Goal: Register for event/course

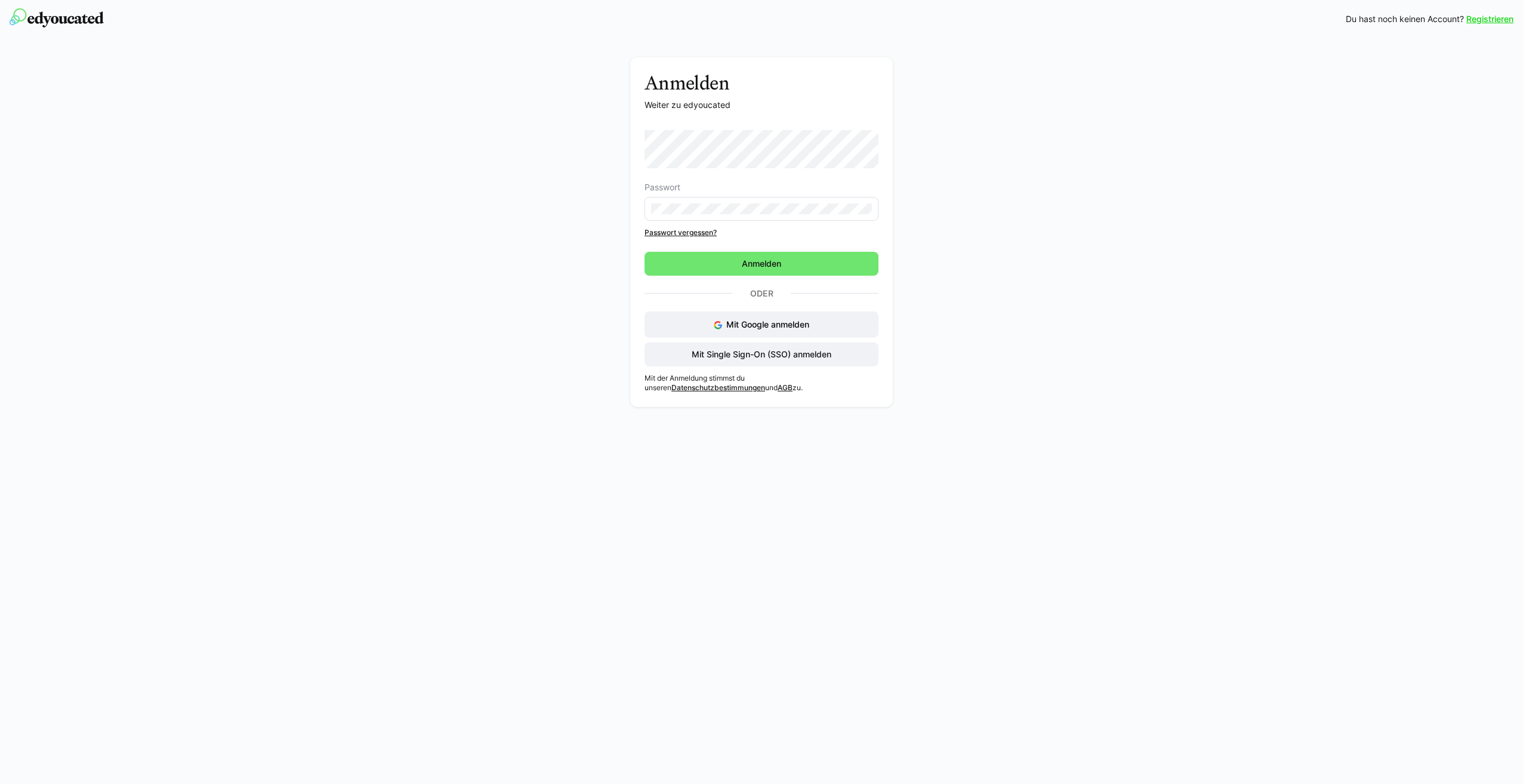
click at [1139, 586] on div "Registrieren Du hast noch keinen Account? Registrieren Anmelden Weiter zu edyou…" at bounding box center [762, 392] width 1523 height 784
click at [845, 263] on span "Anmelden" at bounding box center [762, 264] width 234 height 24
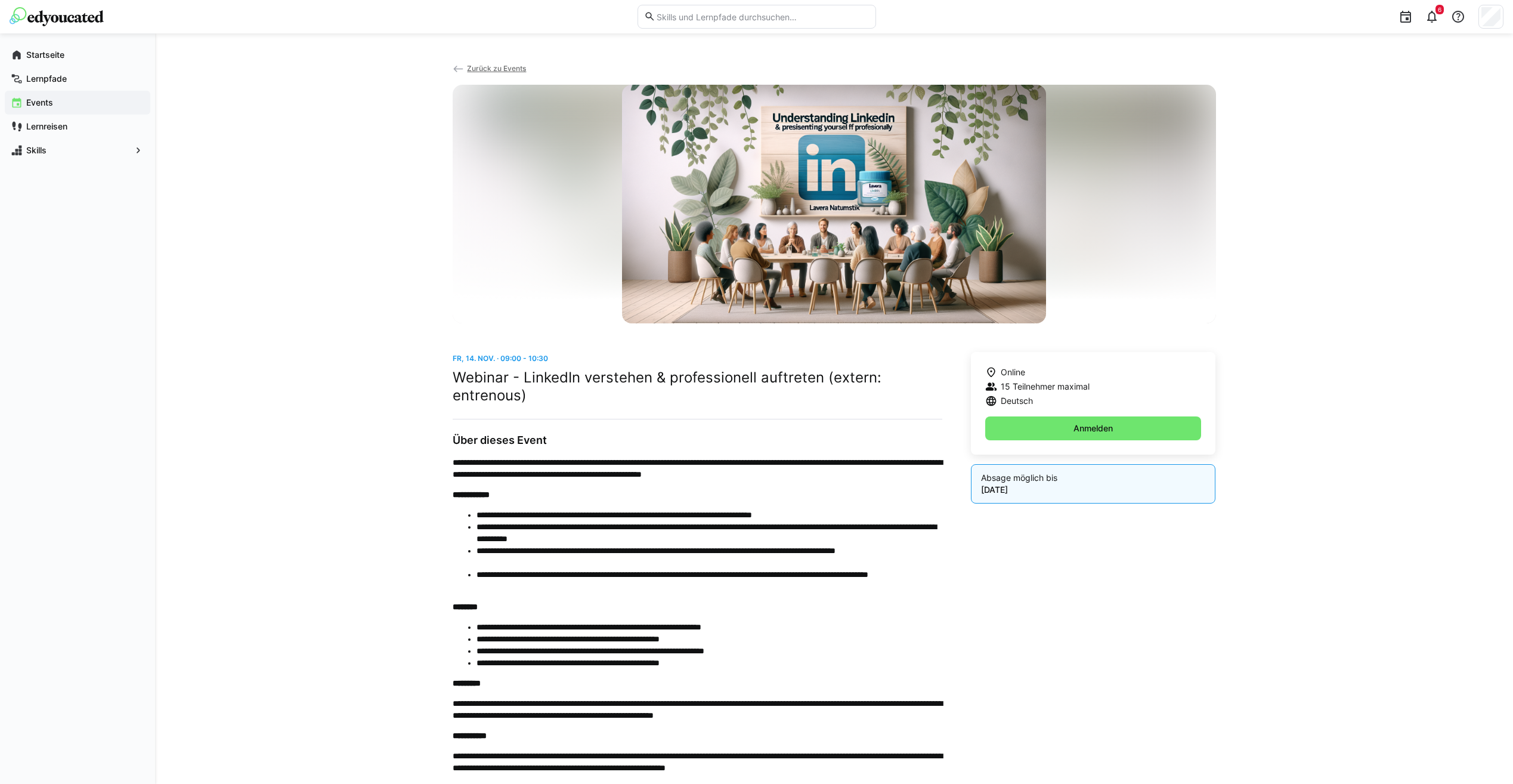
scroll to position [152, 0]
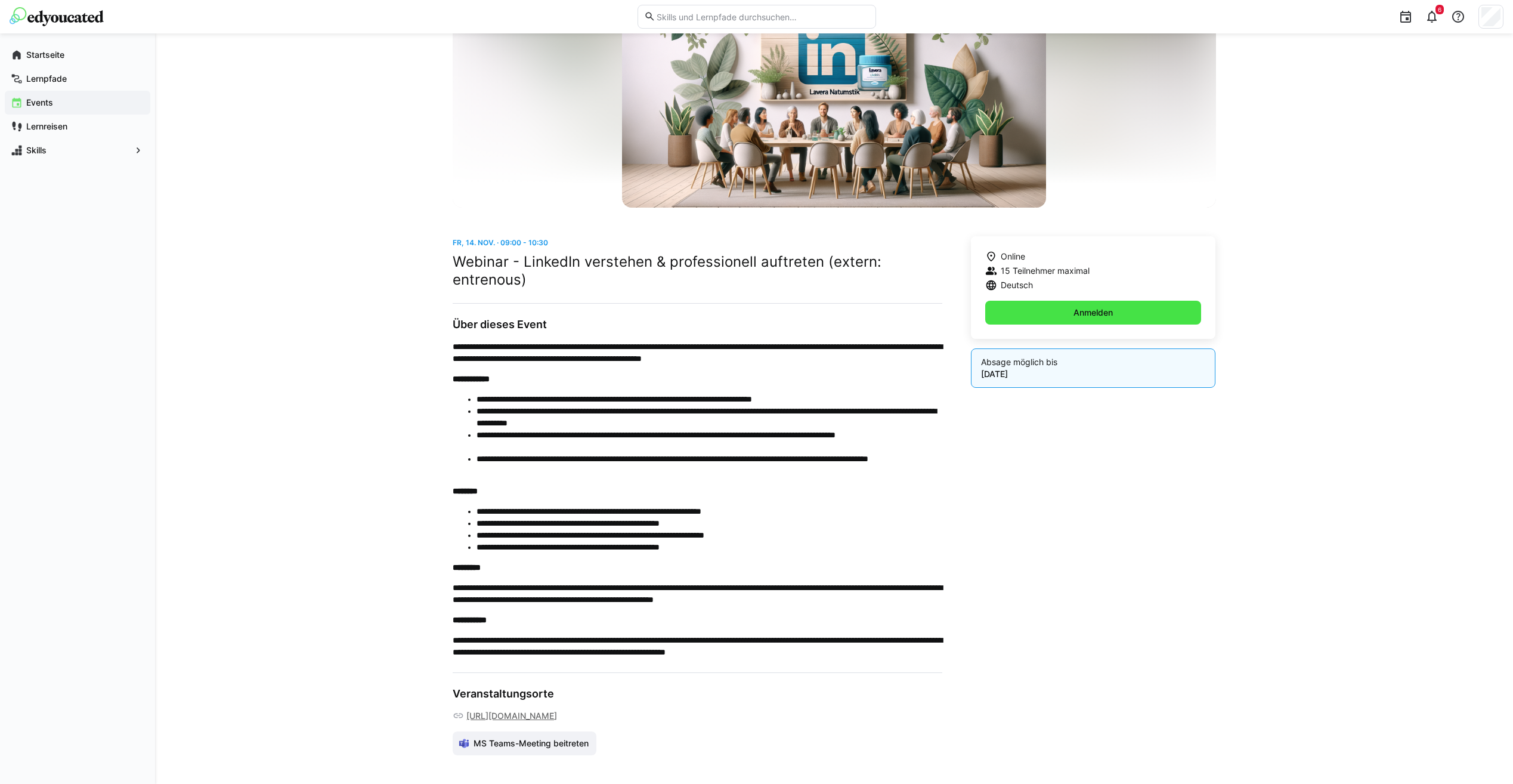
click at [1083, 306] on span "Anmelden" at bounding box center [1093, 312] width 43 height 12
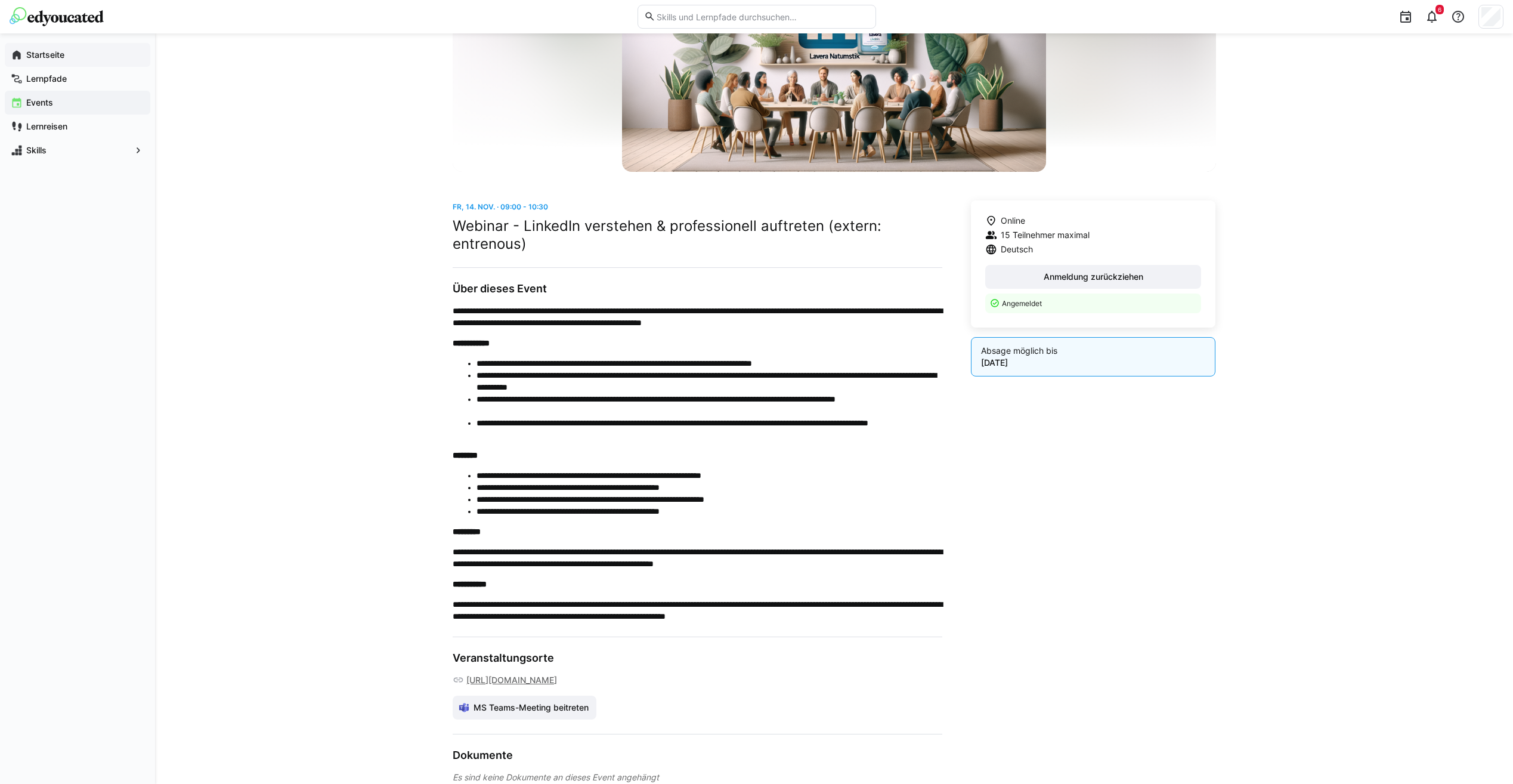
click at [0, 0] on app-navigation-label "Startseite" at bounding box center [0, 0] width 0 height 0
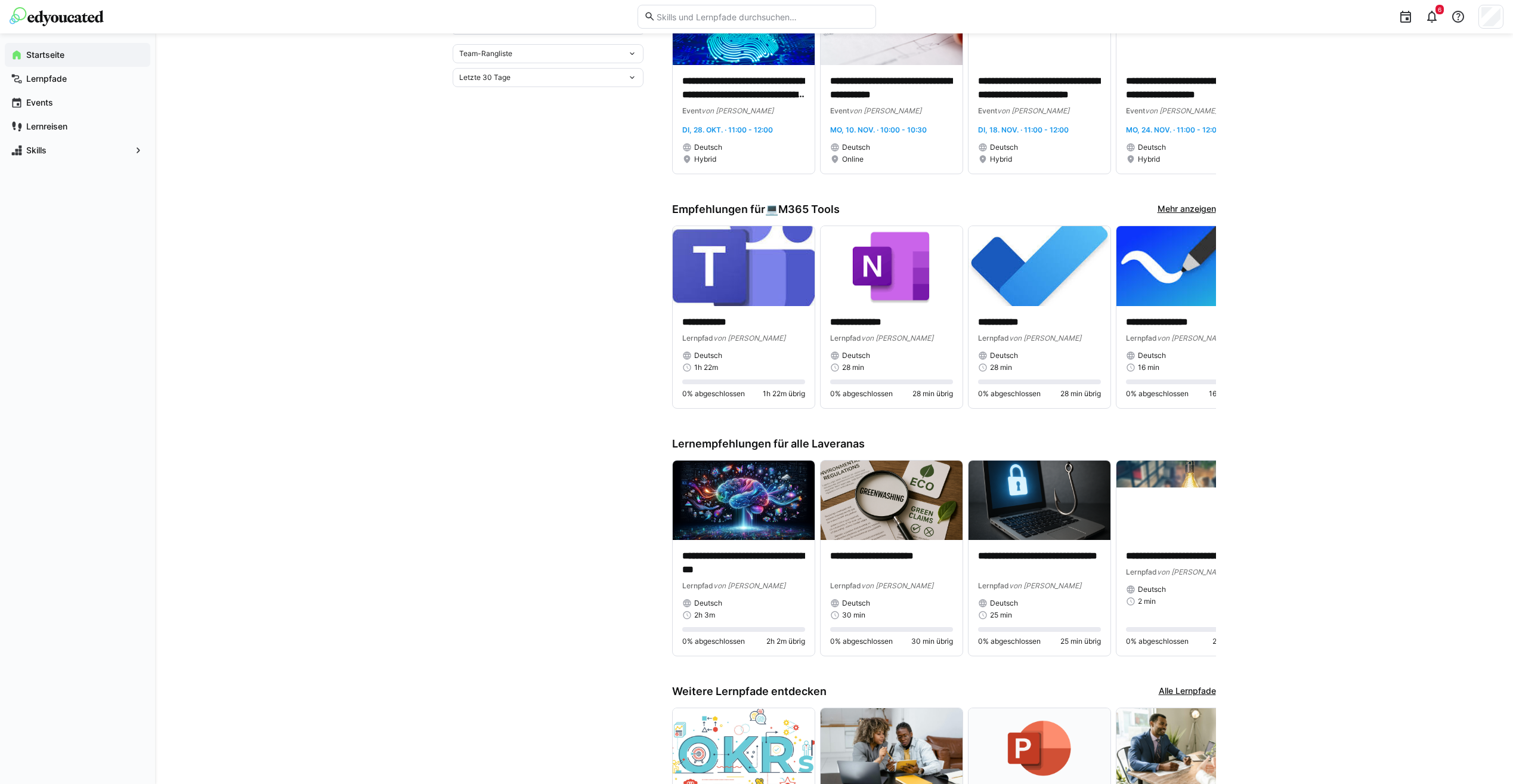
scroll to position [557, 0]
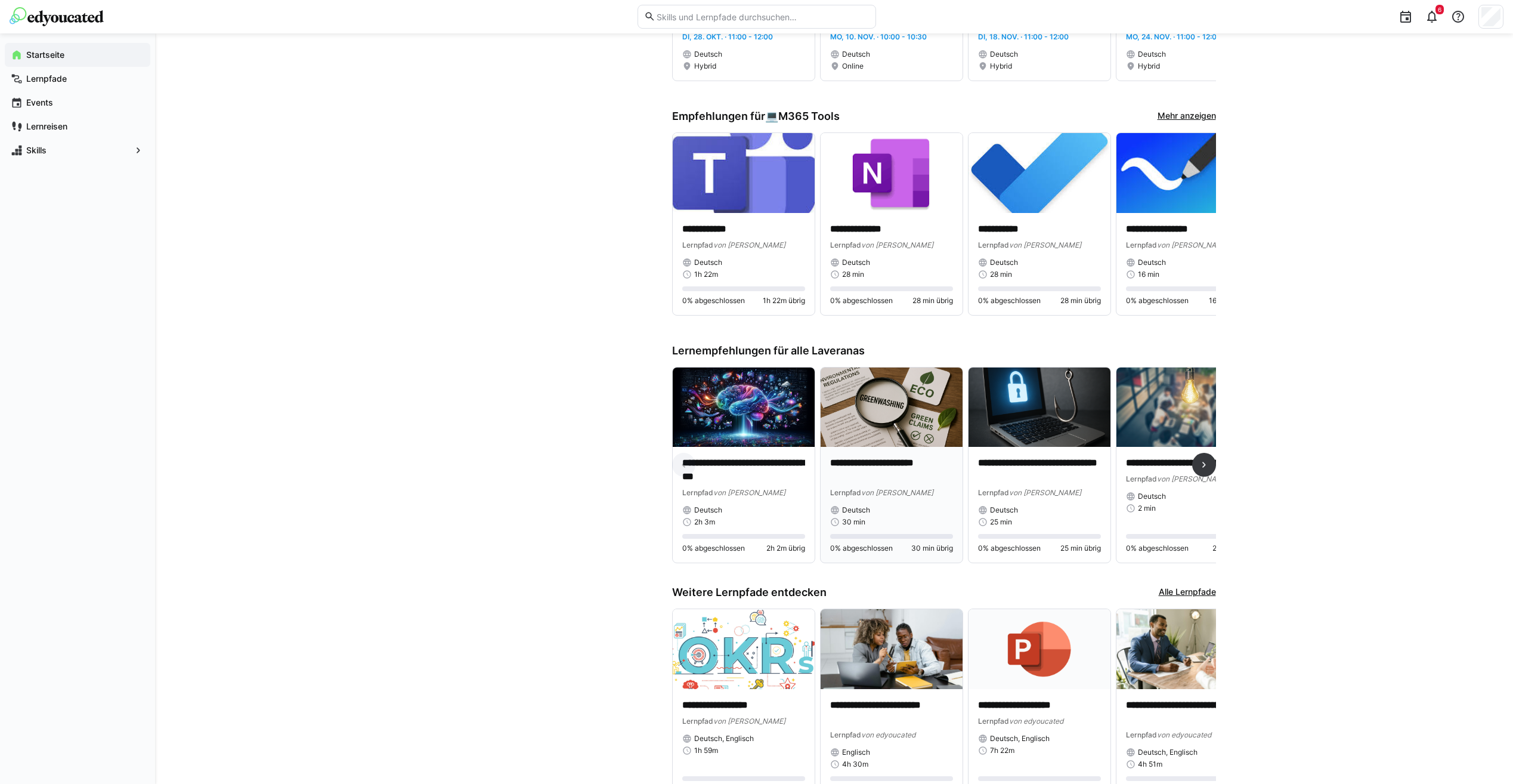
click at [861, 452] on div "**********" at bounding box center [892, 504] width 142 height 116
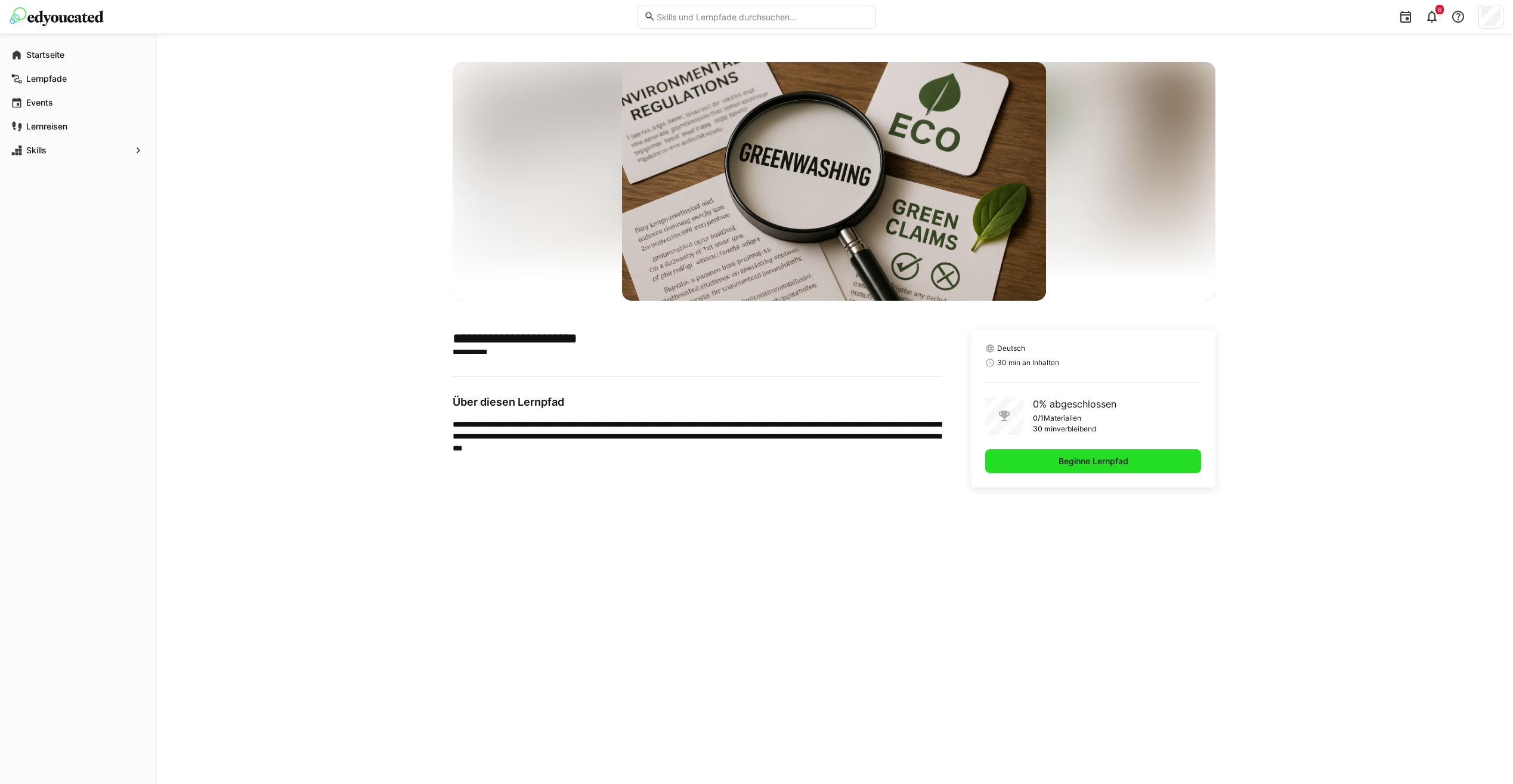
click at [1134, 465] on span "Beginne Lernpfad" at bounding box center [1093, 461] width 216 height 24
click at [0, 0] on app-navigation-label "Startseite" at bounding box center [0, 0] width 0 height 0
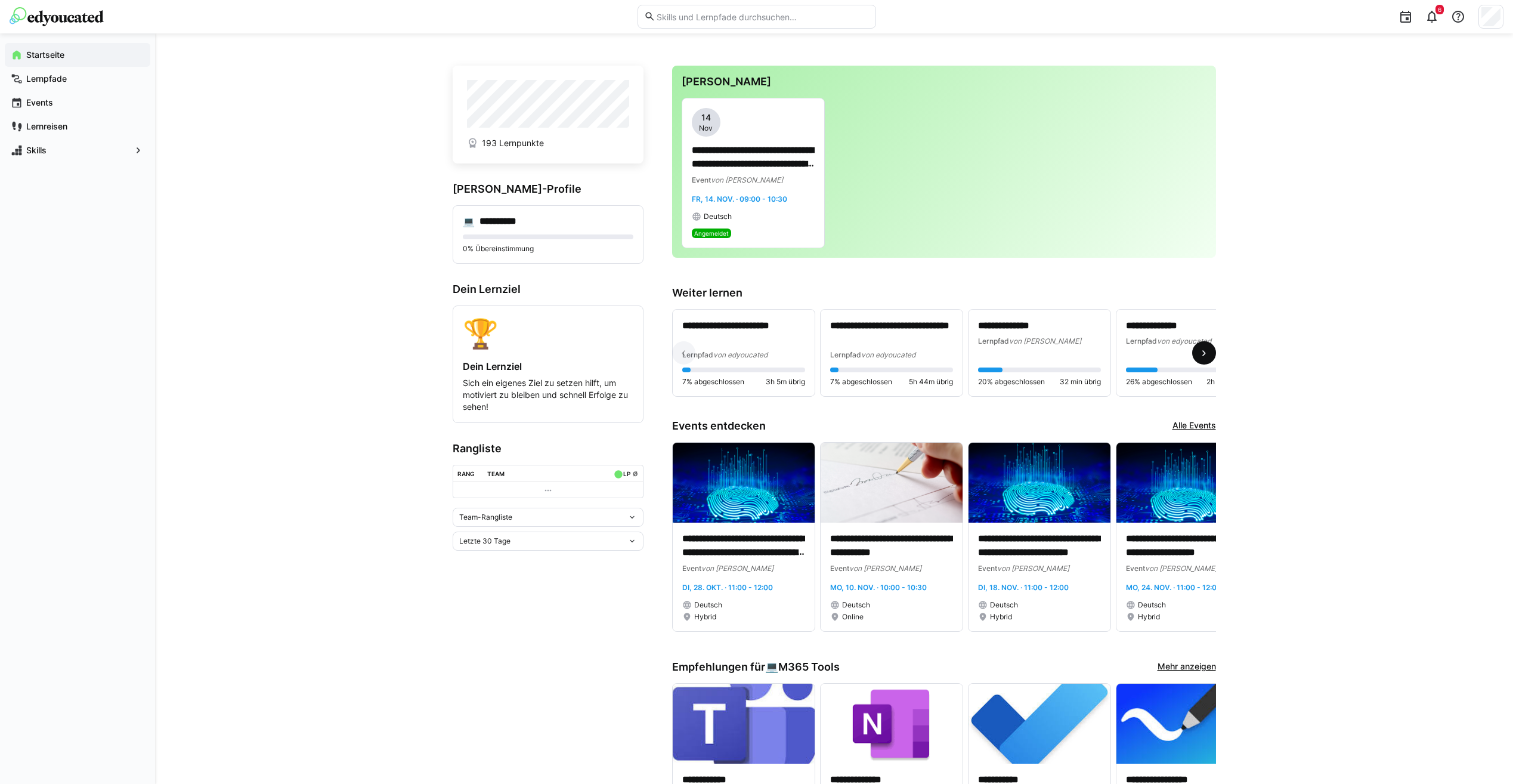
click at [1211, 355] on span at bounding box center [1204, 353] width 24 height 24
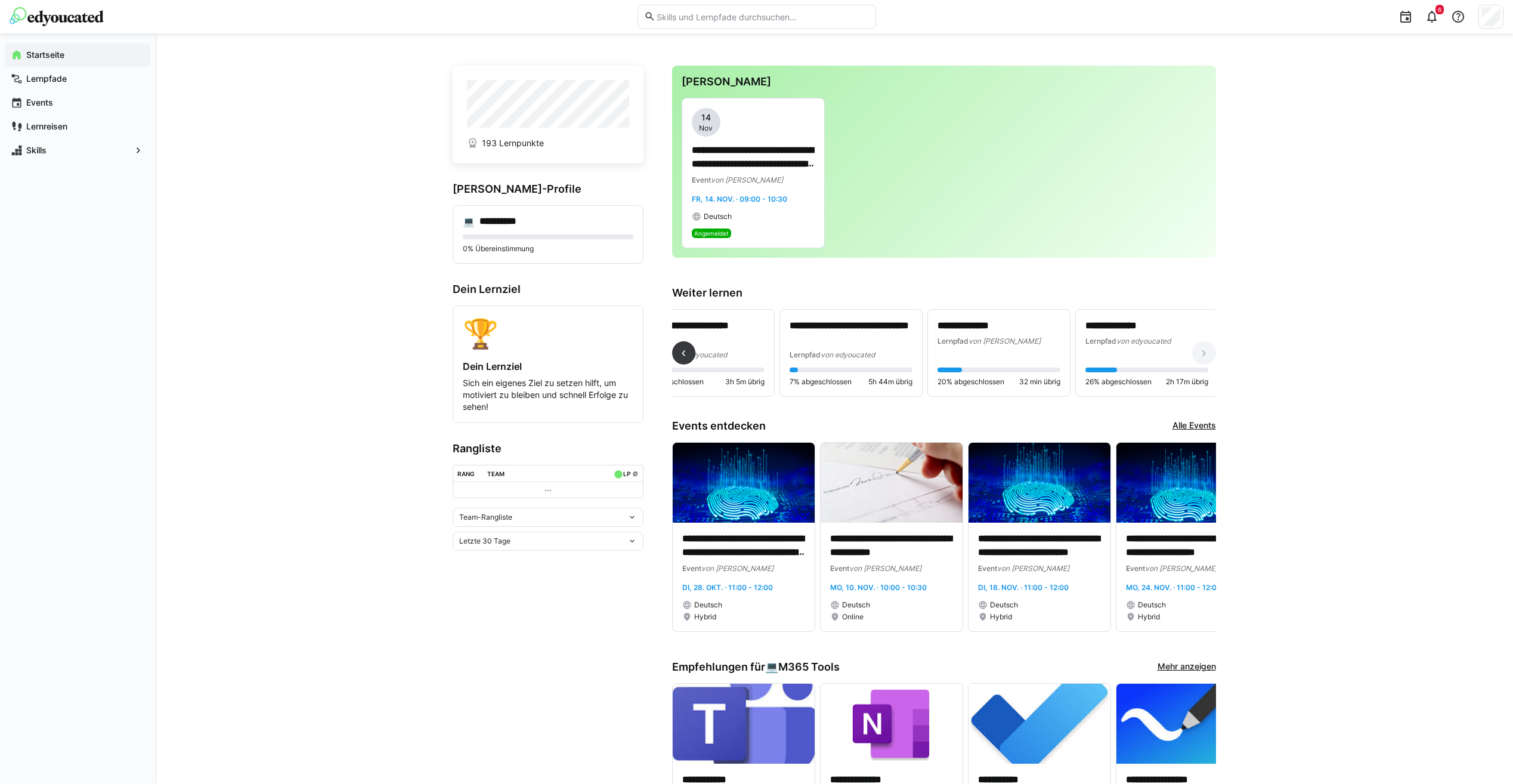
scroll to position [0, 43]
click at [672, 353] on span at bounding box center [684, 353] width 24 height 24
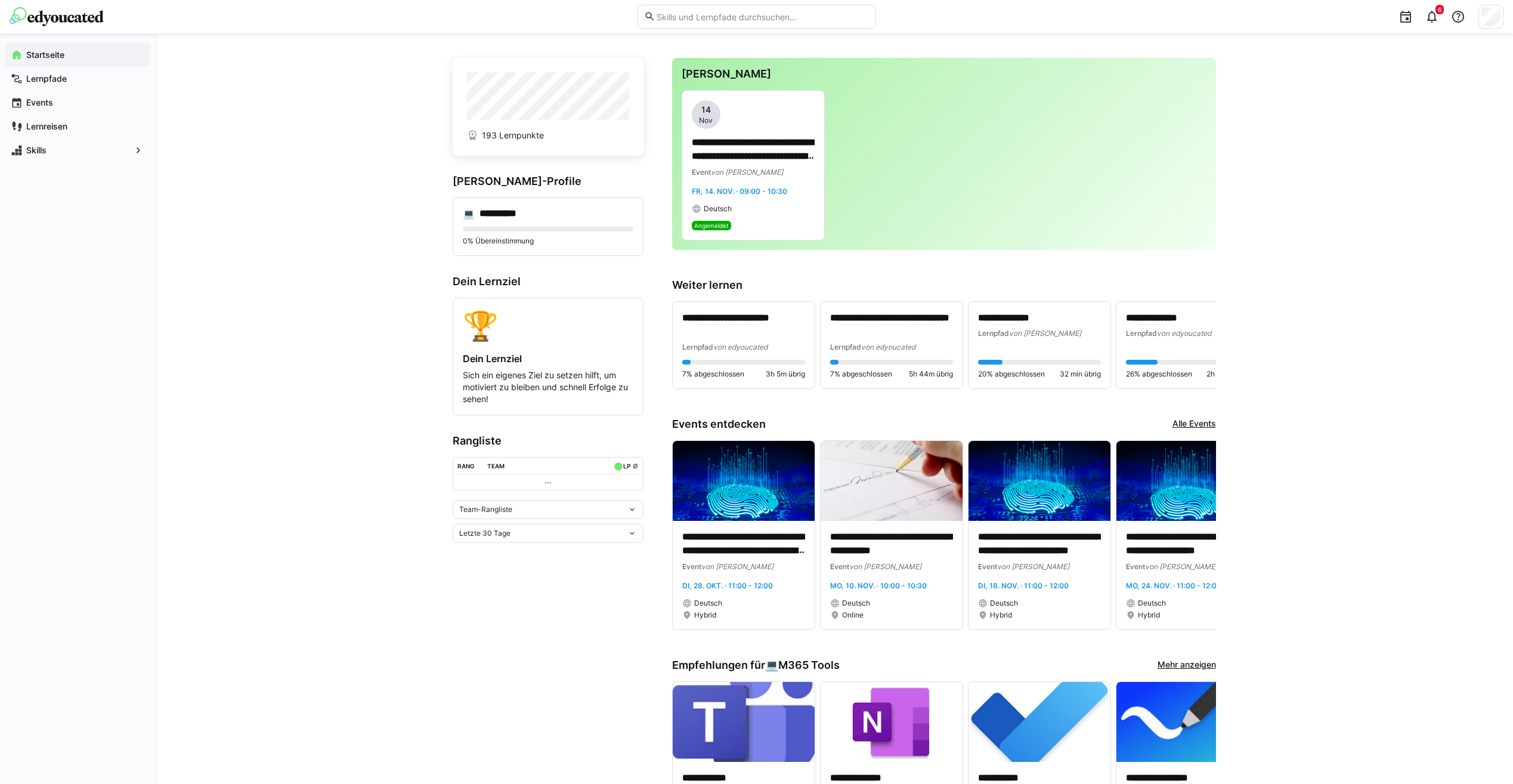
scroll to position [0, 0]
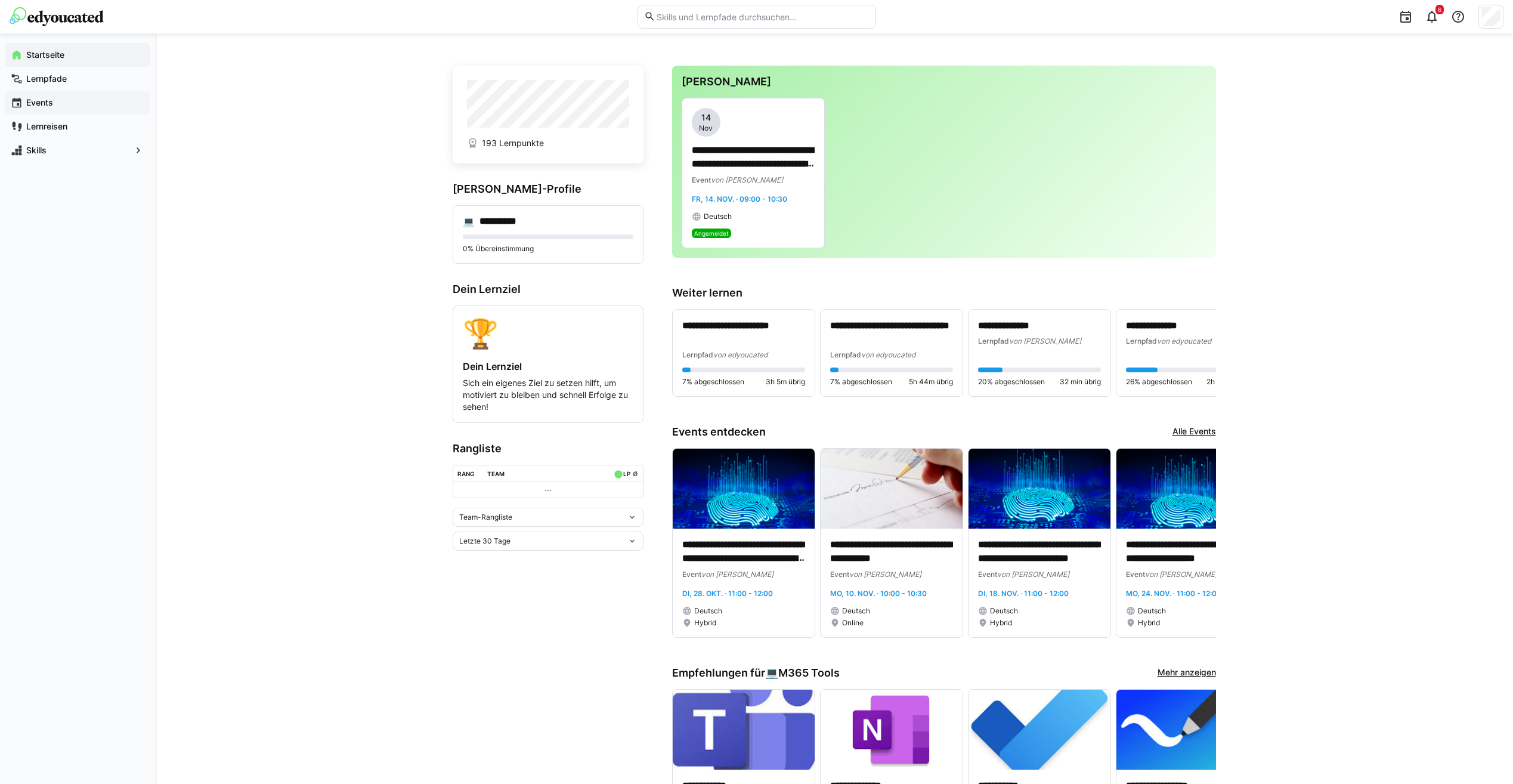
click at [54, 110] on div "Events" at bounding box center [77, 102] width 146 height 24
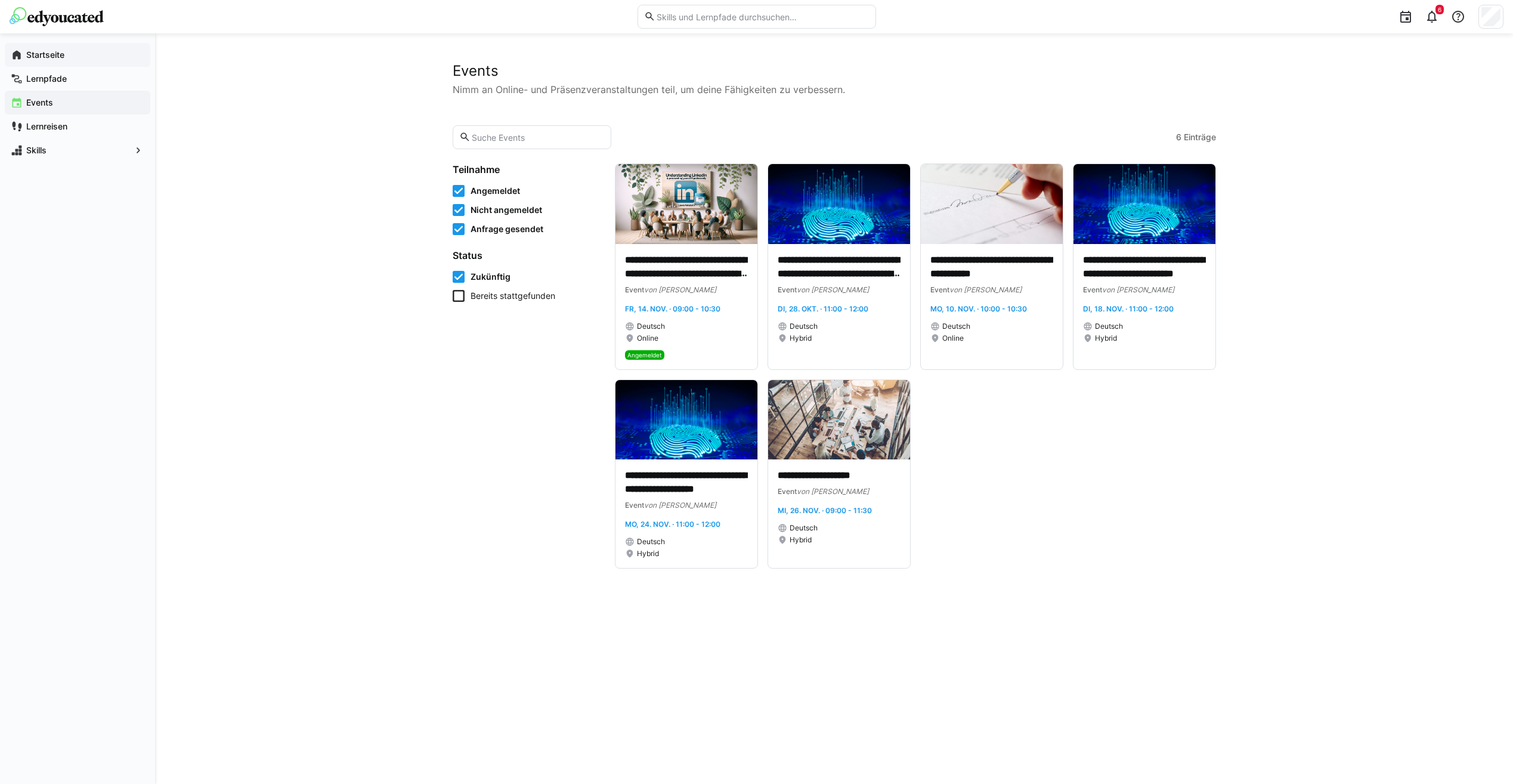
click at [34, 64] on div "Startseite" at bounding box center [77, 54] width 146 height 24
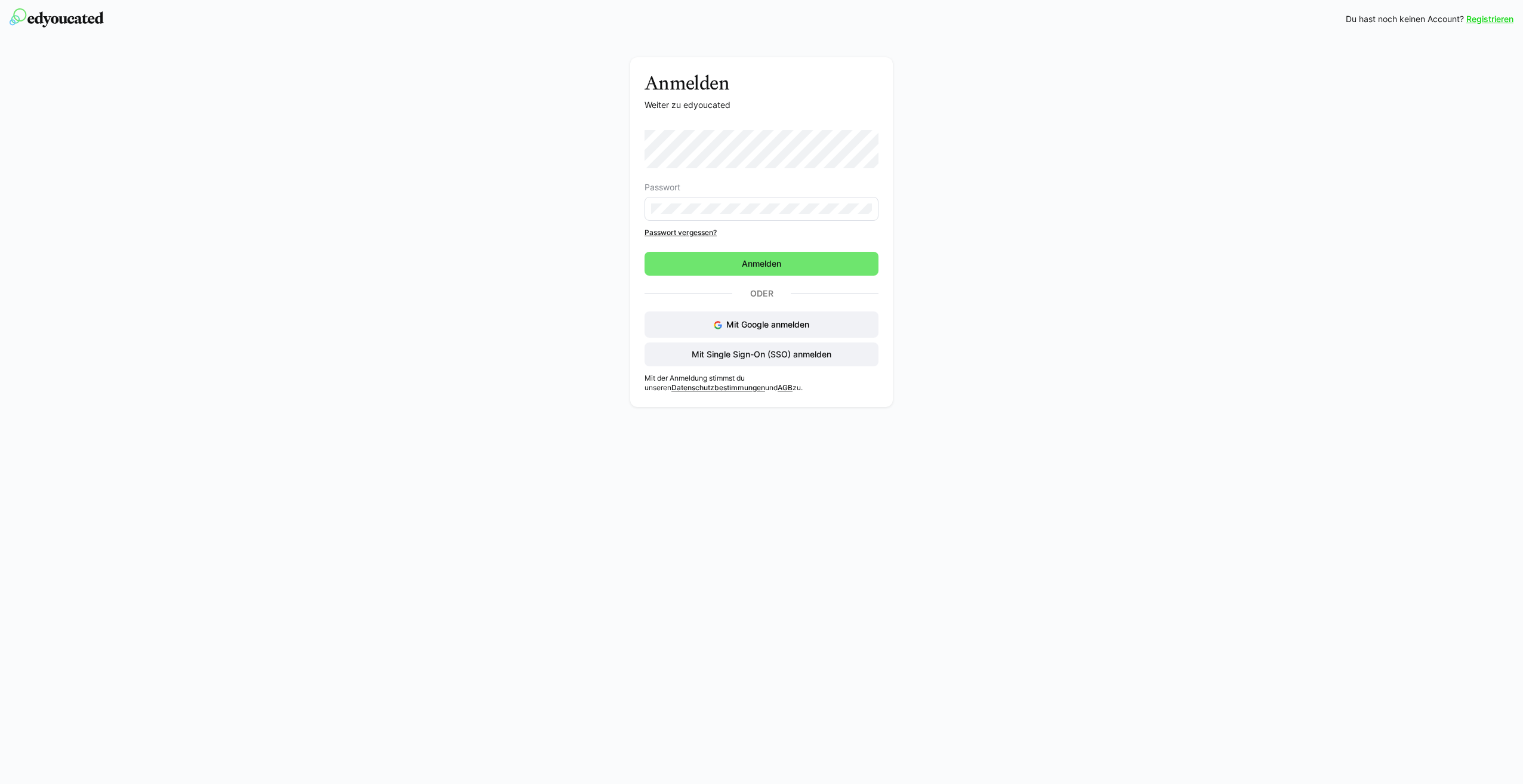
click at [682, 489] on div "Registrieren Du hast noch keinen Account? Registrieren Anmelden Weiter zu edyou…" at bounding box center [762, 392] width 1523 height 784
click at [738, 275] on div "Passwort Passwort vergessen? Anmelden Oder Mit Google anmelden Mit Single Sign-…" at bounding box center [762, 248] width 234 height 236
click at [751, 272] on span "Anmelden" at bounding box center [762, 264] width 234 height 24
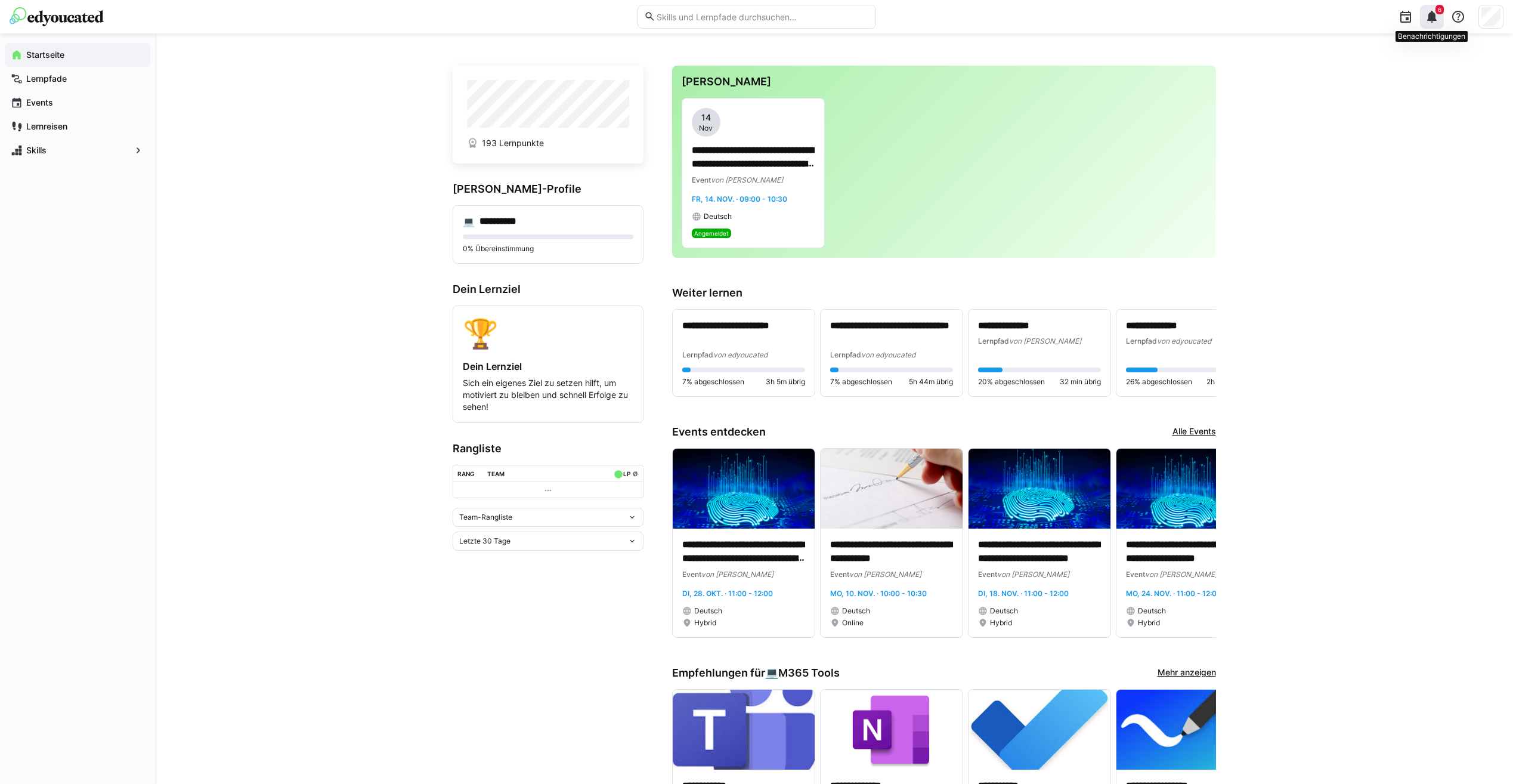
click at [1433, 20] on eds-icon at bounding box center [1431, 16] width 14 height 14
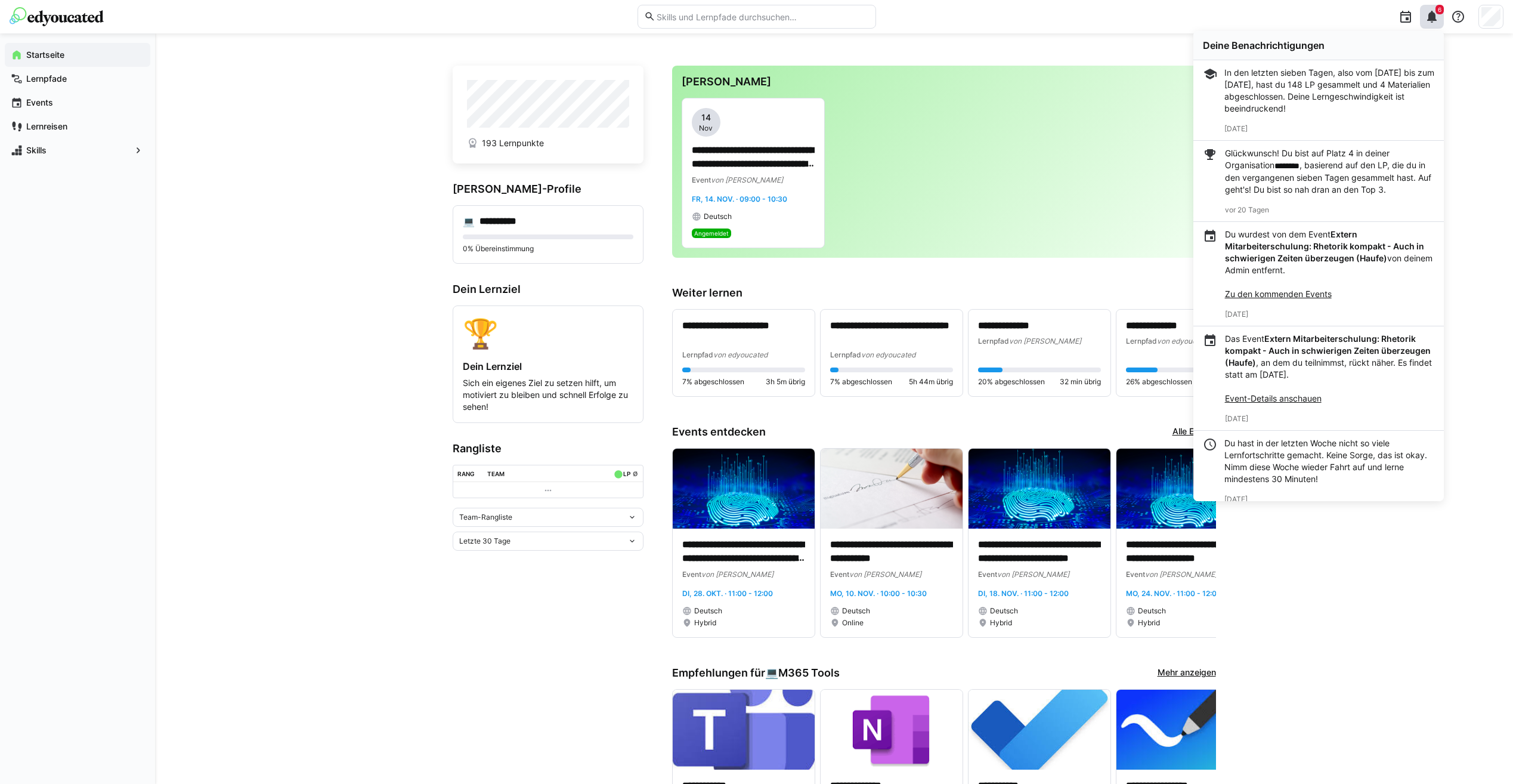
click at [551, 492] on eds-icon at bounding box center [548, 490] width 10 height 10
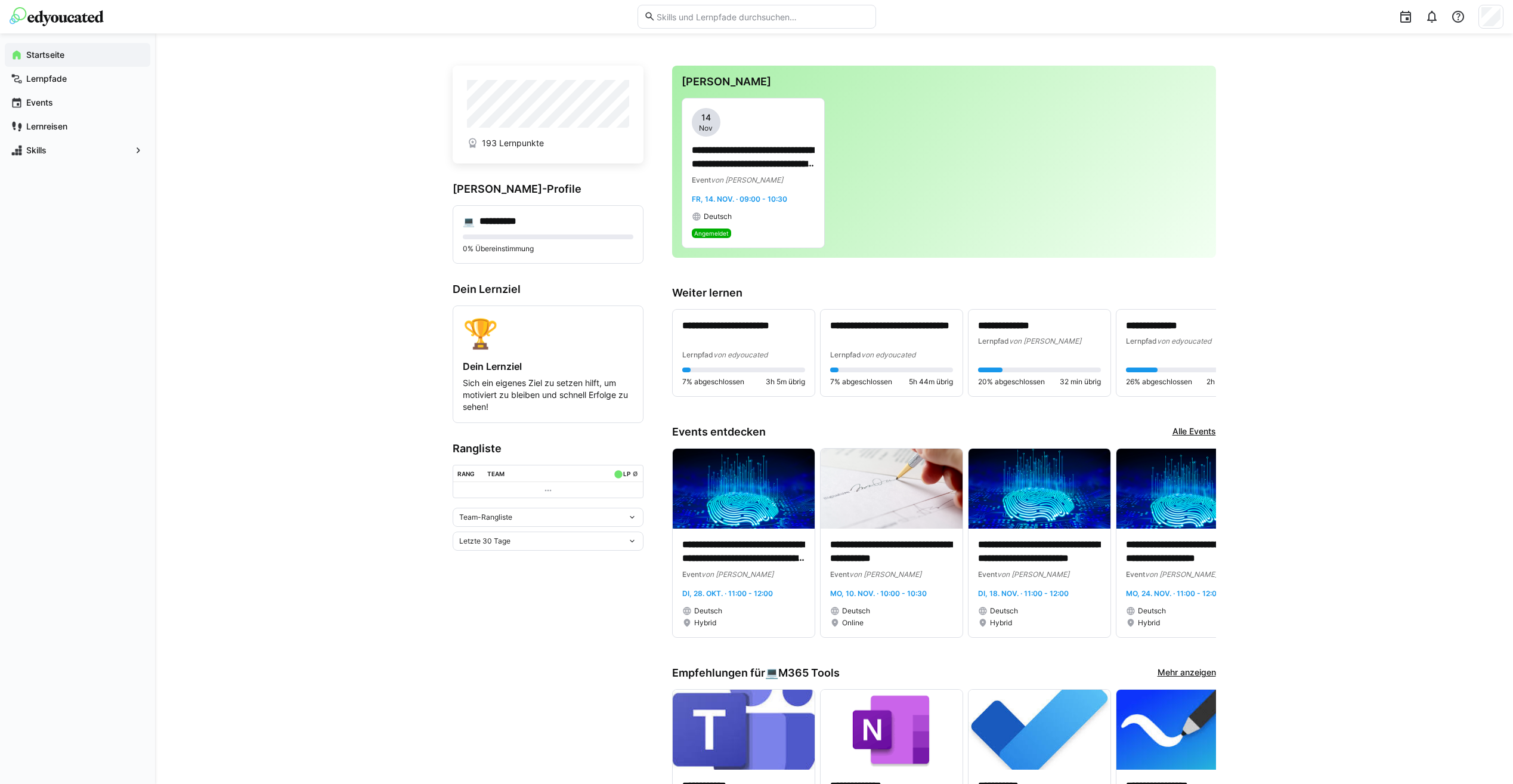
click at [542, 521] on div "Team-Rangliste" at bounding box center [543, 517] width 168 height 8
click at [540, 565] on div "Individuelle Rangliste" at bounding box center [549, 564] width 177 height 10
click at [574, 690] on app-home-left "**********" at bounding box center [548, 724] width 191 height 1318
click at [1431, 19] on eds-icon at bounding box center [1431, 16] width 14 height 14
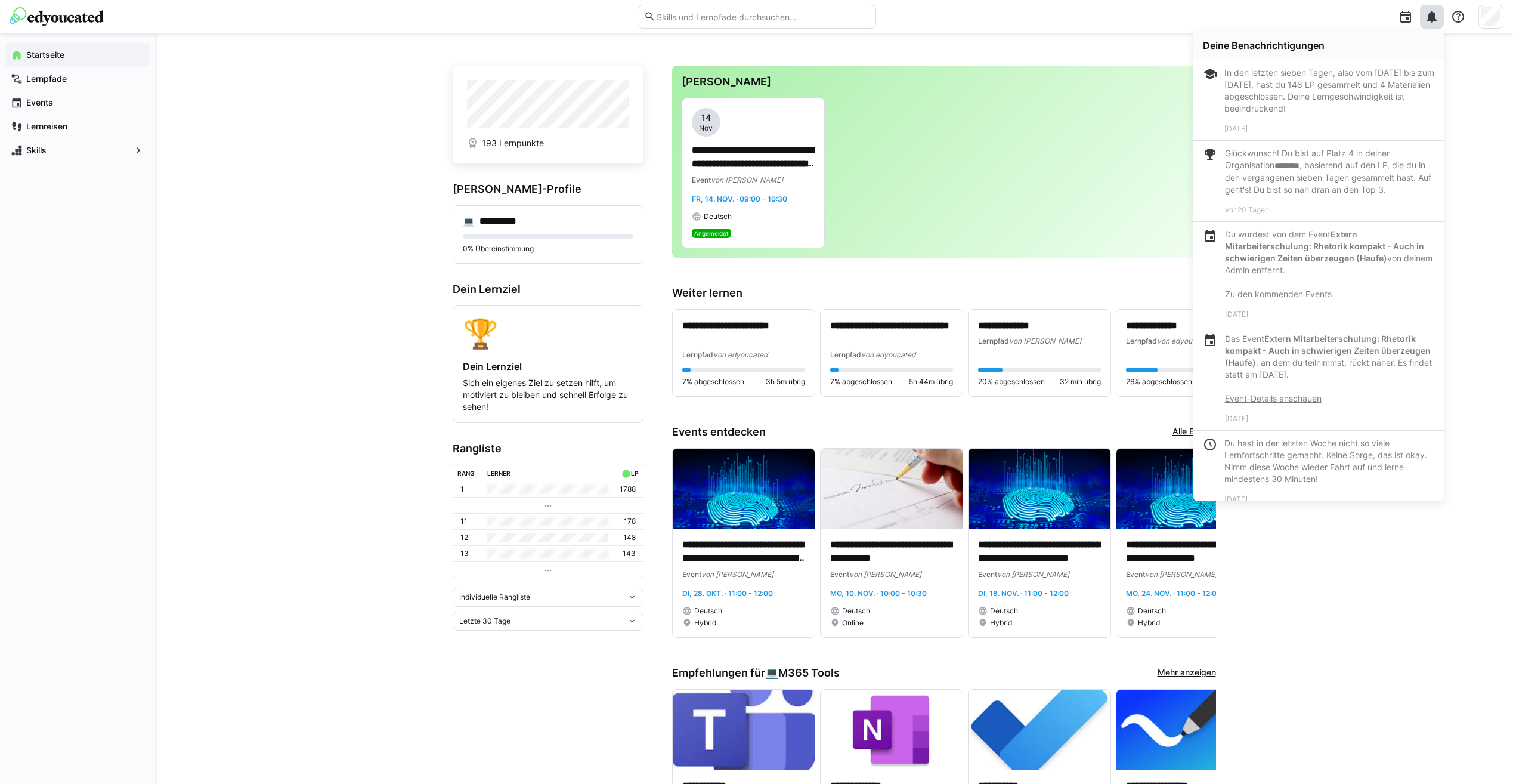
click at [1307, 294] on link "Zu den kommenden Events" at bounding box center [1278, 294] width 107 height 10
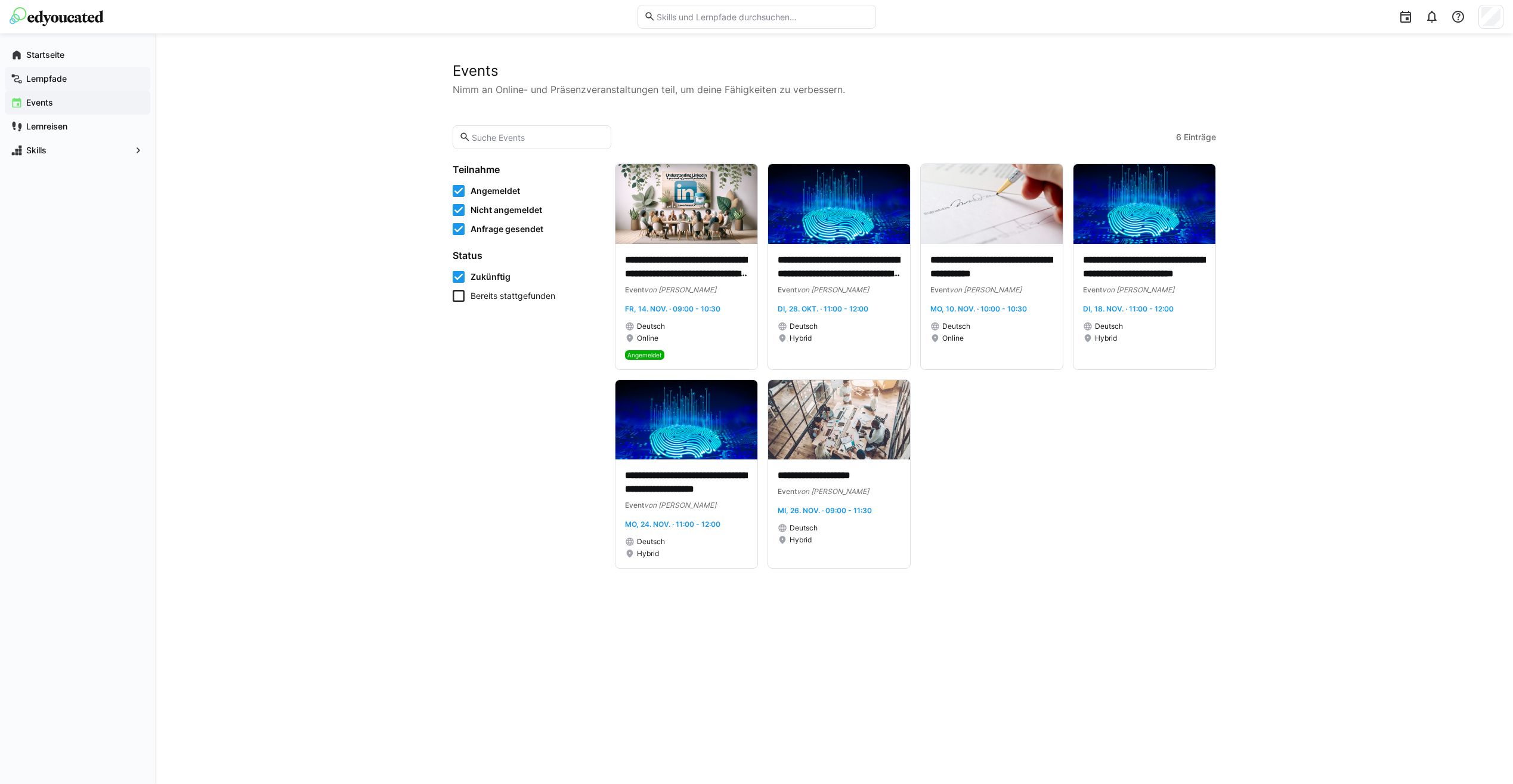
click at [0, 0] on app-navigation-label "Lernpfade" at bounding box center [0, 0] width 0 height 0
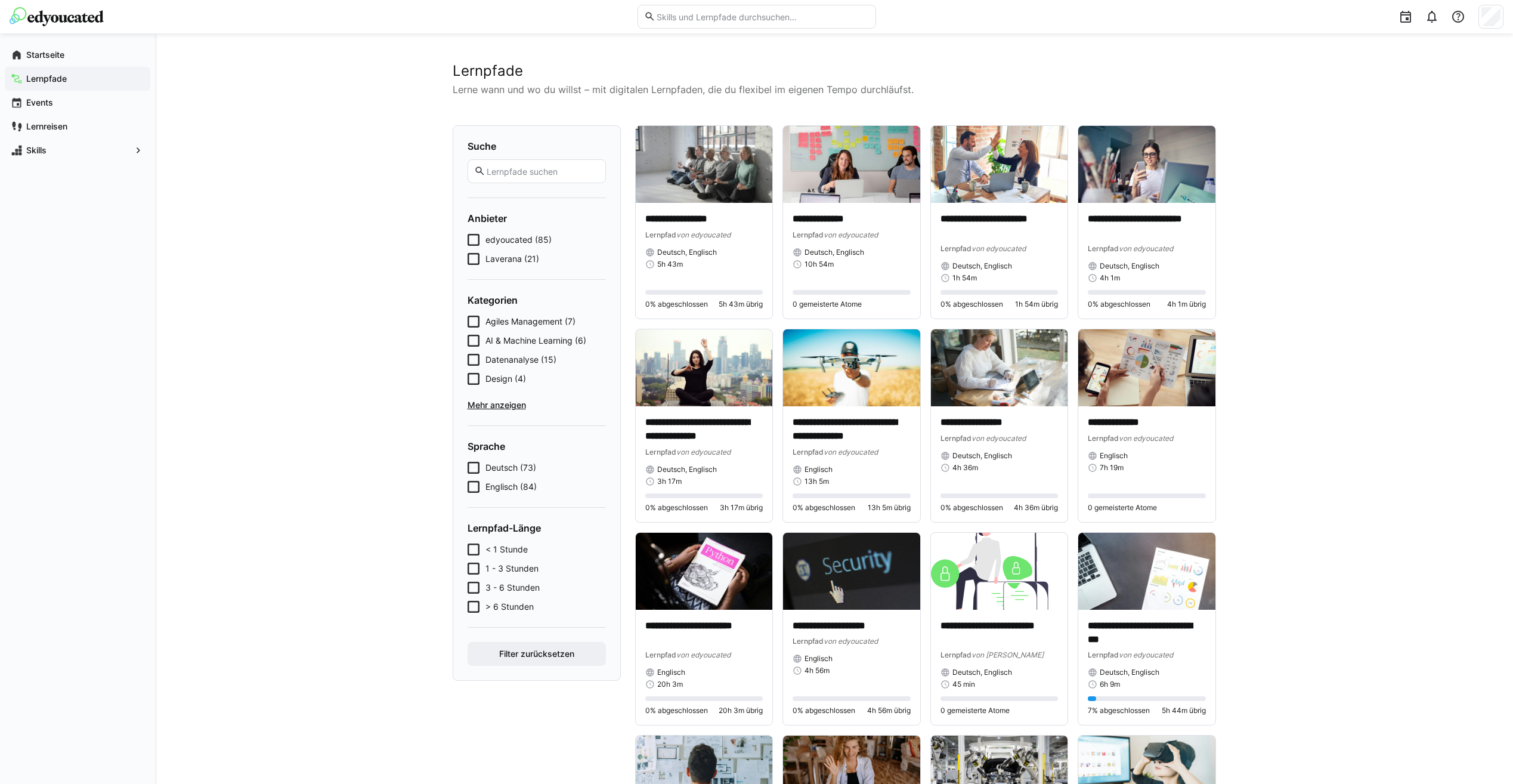
drag, startPoint x: 747, startPoint y: 4, endPoint x: 747, endPoint y: 15, distance: 11.0
click at [747, 13] on div at bounding box center [757, 16] width 239 height 33
click at [747, 15] on input "text" at bounding box center [762, 16] width 214 height 11
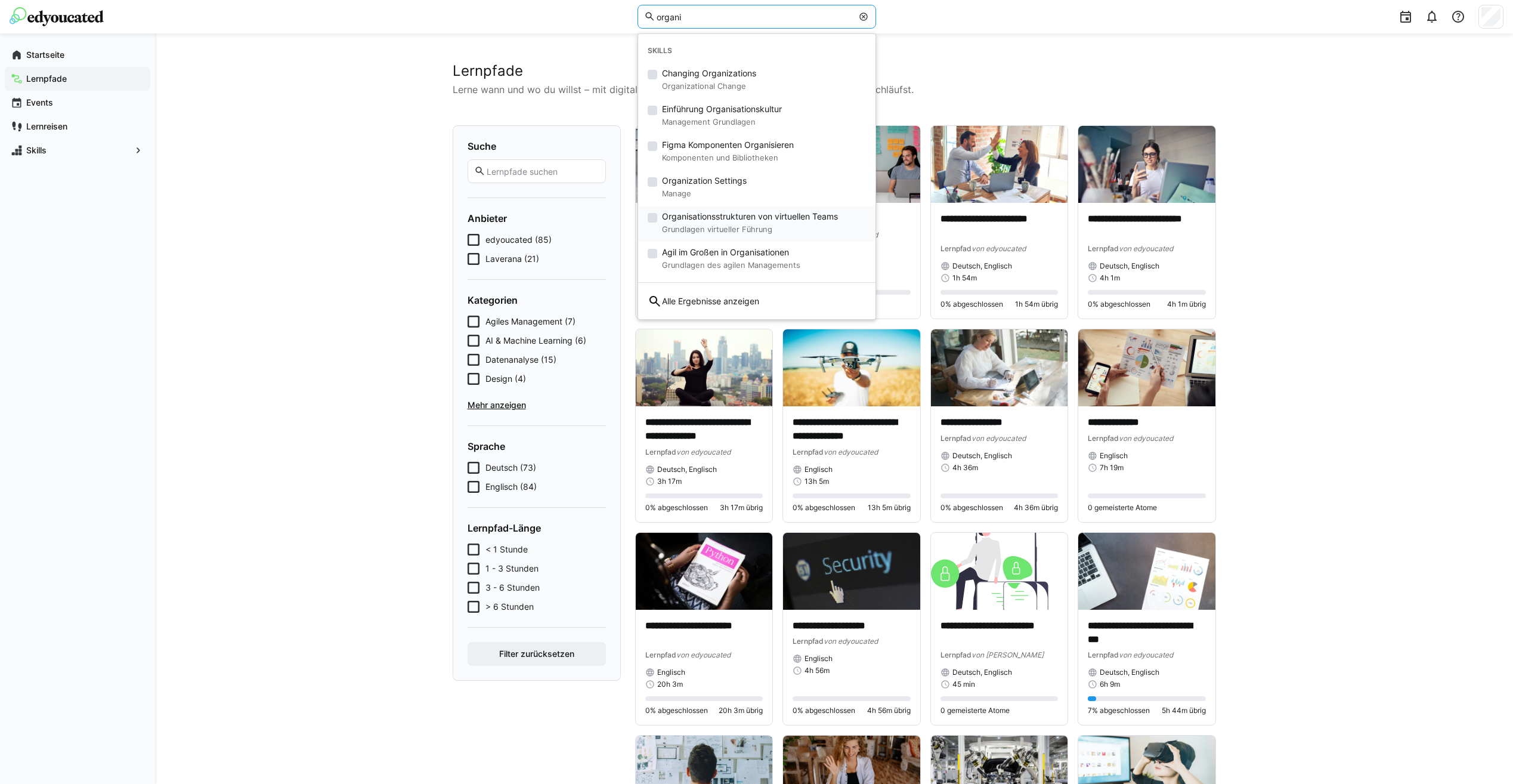
type input "organi"
click at [696, 222] on small "Grundlagen virtueller Führung" at bounding box center [750, 229] width 176 height 14
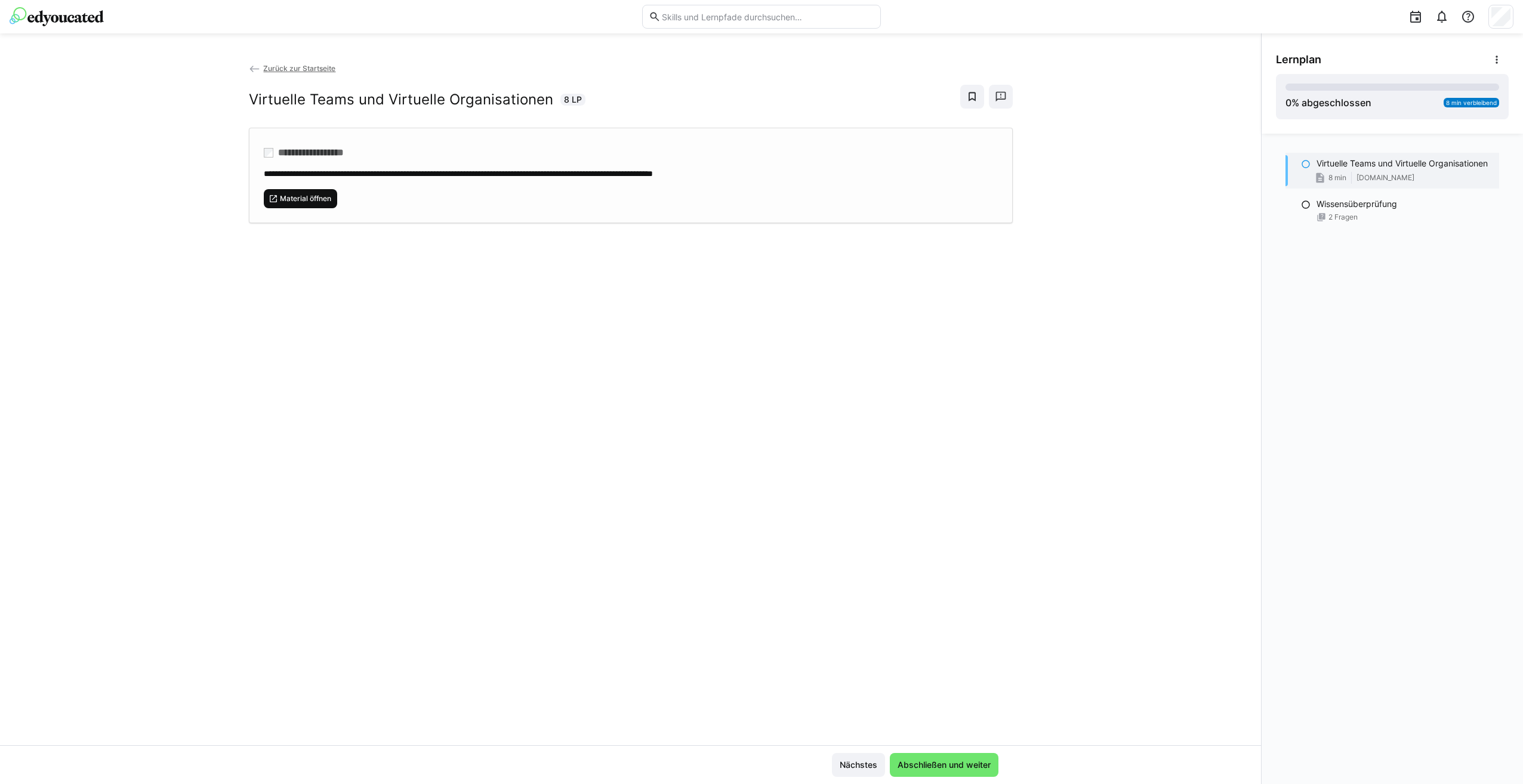
click at [298, 207] on span "Material öffnen" at bounding box center [300, 199] width 74 height 19
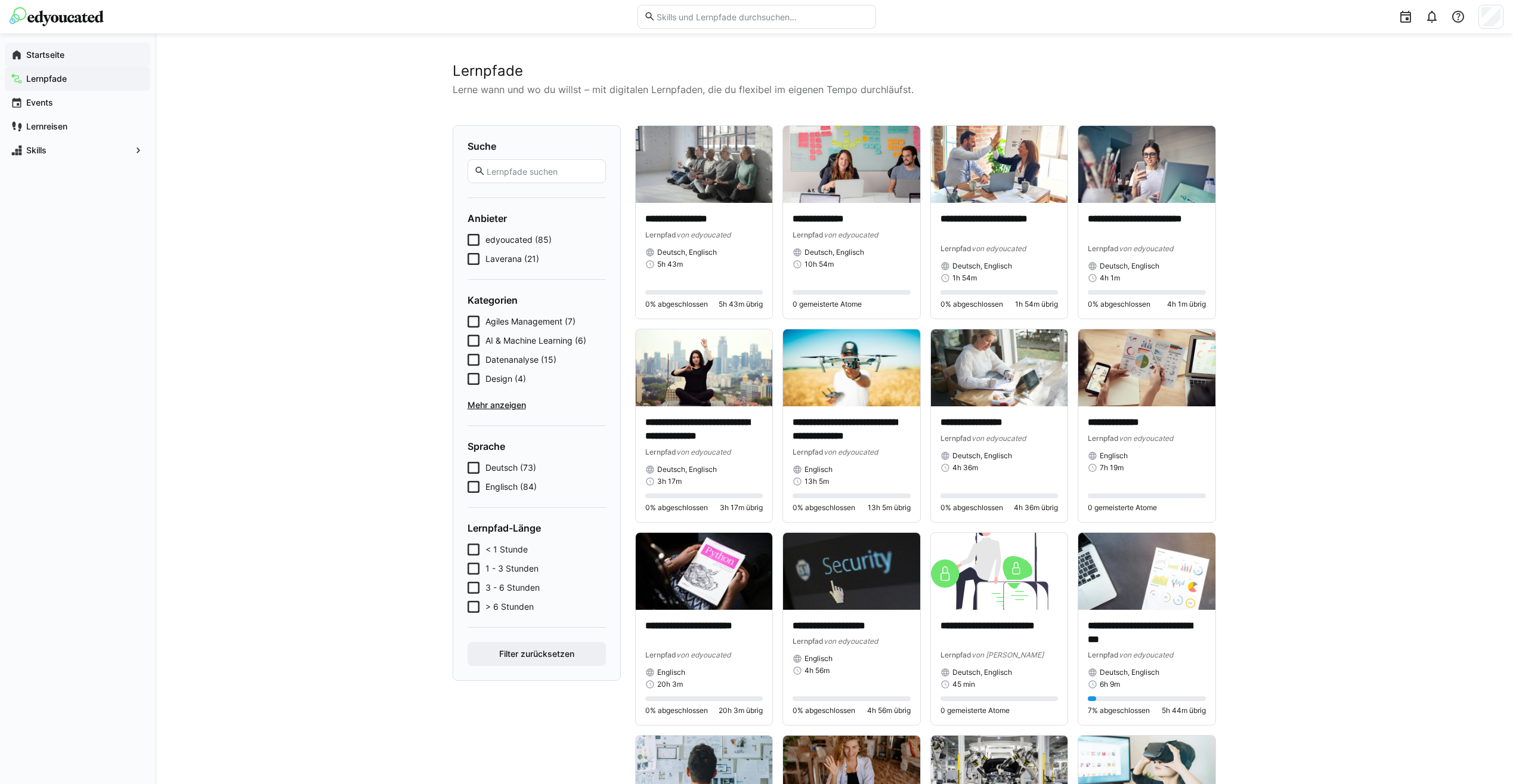
click at [0, 0] on app-navigation-label "Startseite" at bounding box center [0, 0] width 0 height 0
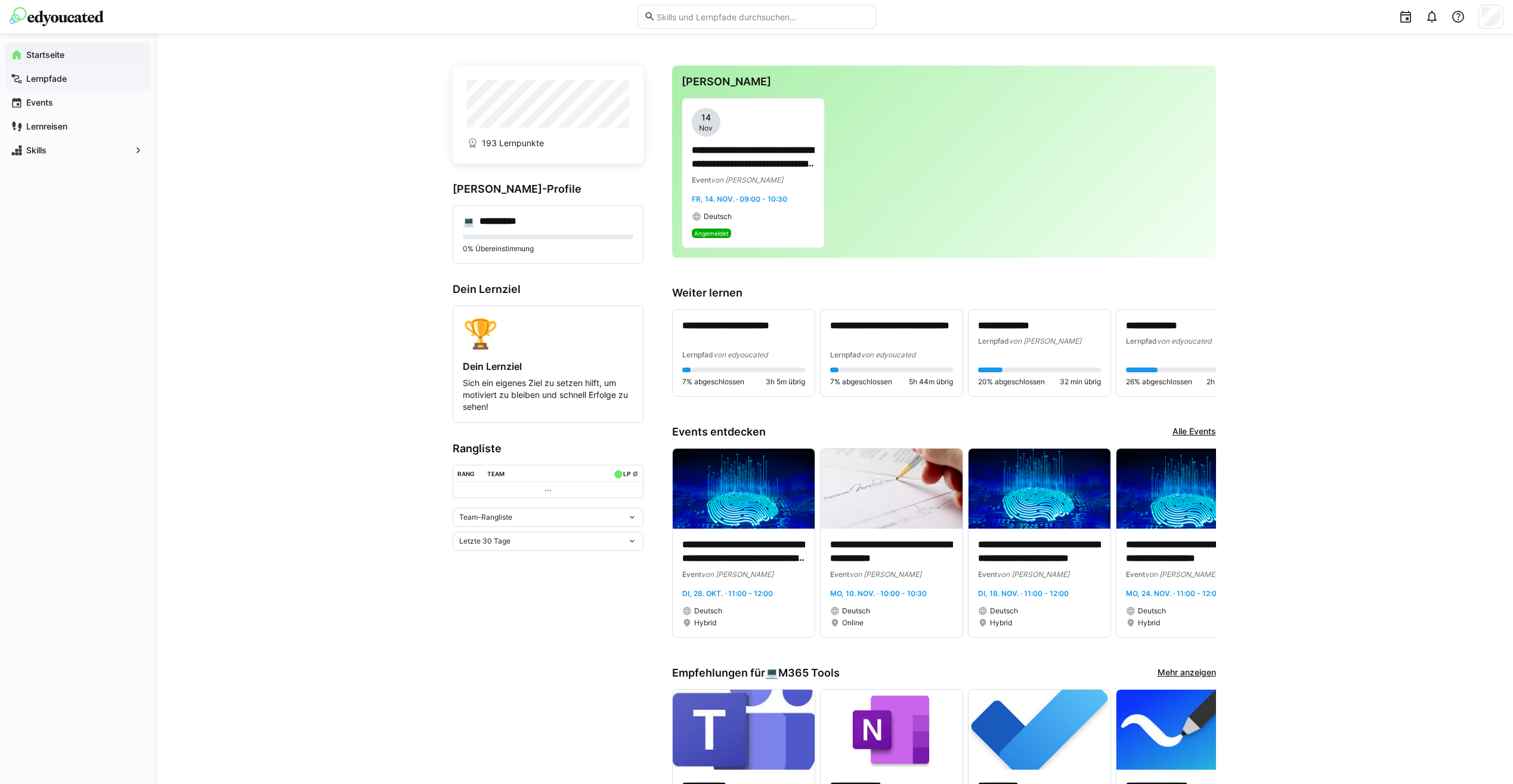
click at [0, 0] on app-navigation-label "Lernpfade" at bounding box center [0, 0] width 0 height 0
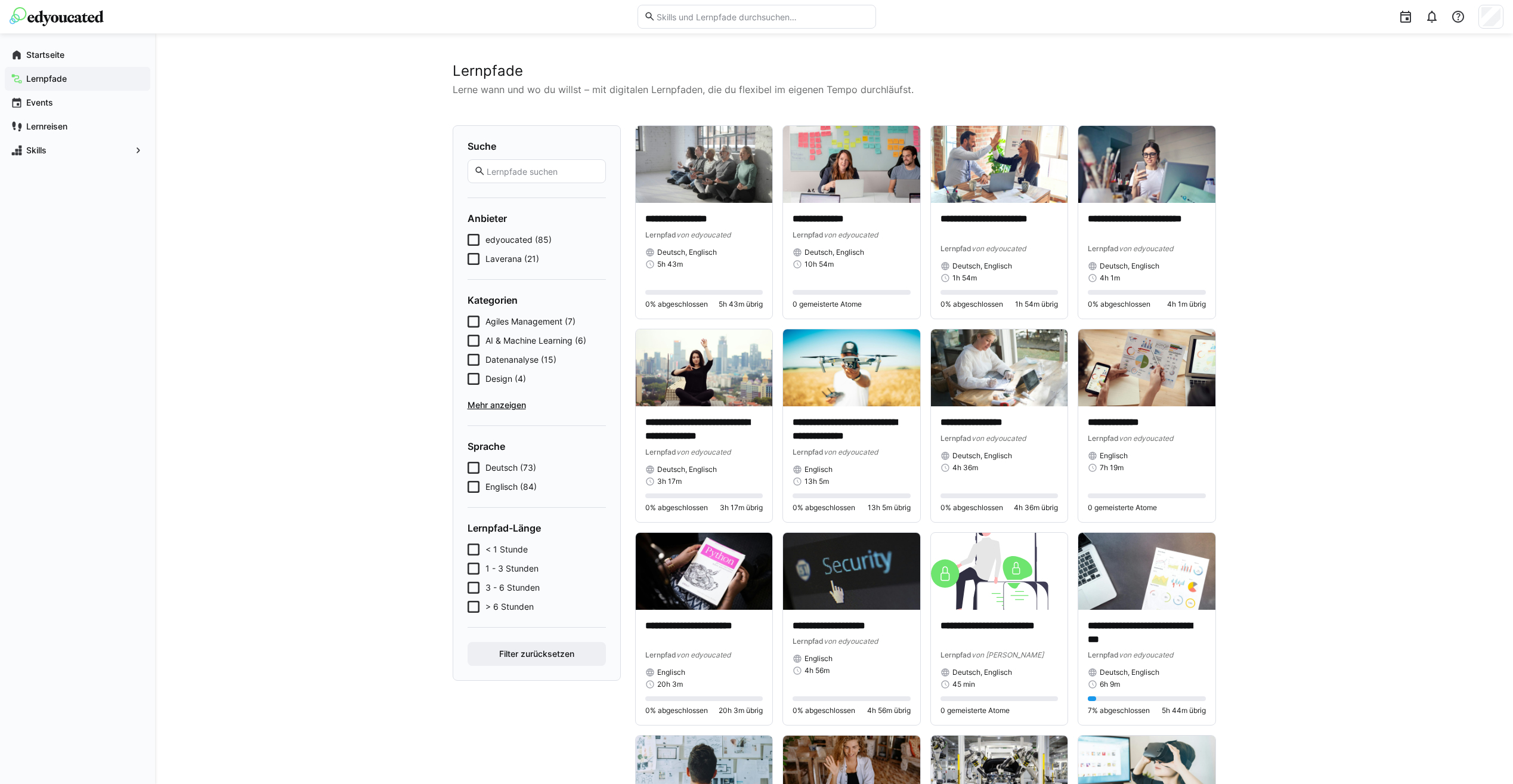
click at [488, 408] on span "Mehr anzeigen" at bounding box center [537, 405] width 138 height 12
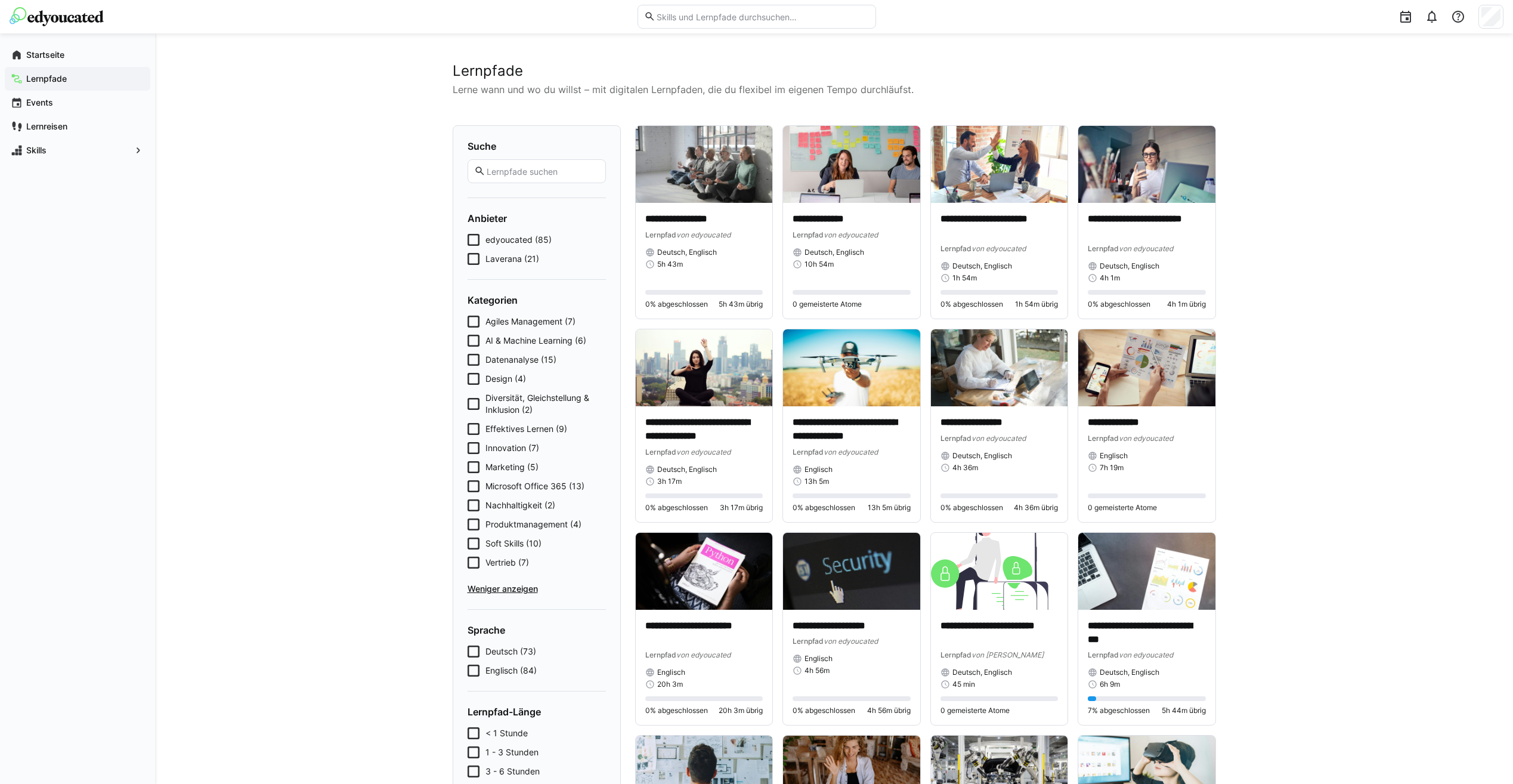
click at [501, 526] on span "Produktmanagement (4)" at bounding box center [533, 524] width 96 height 12
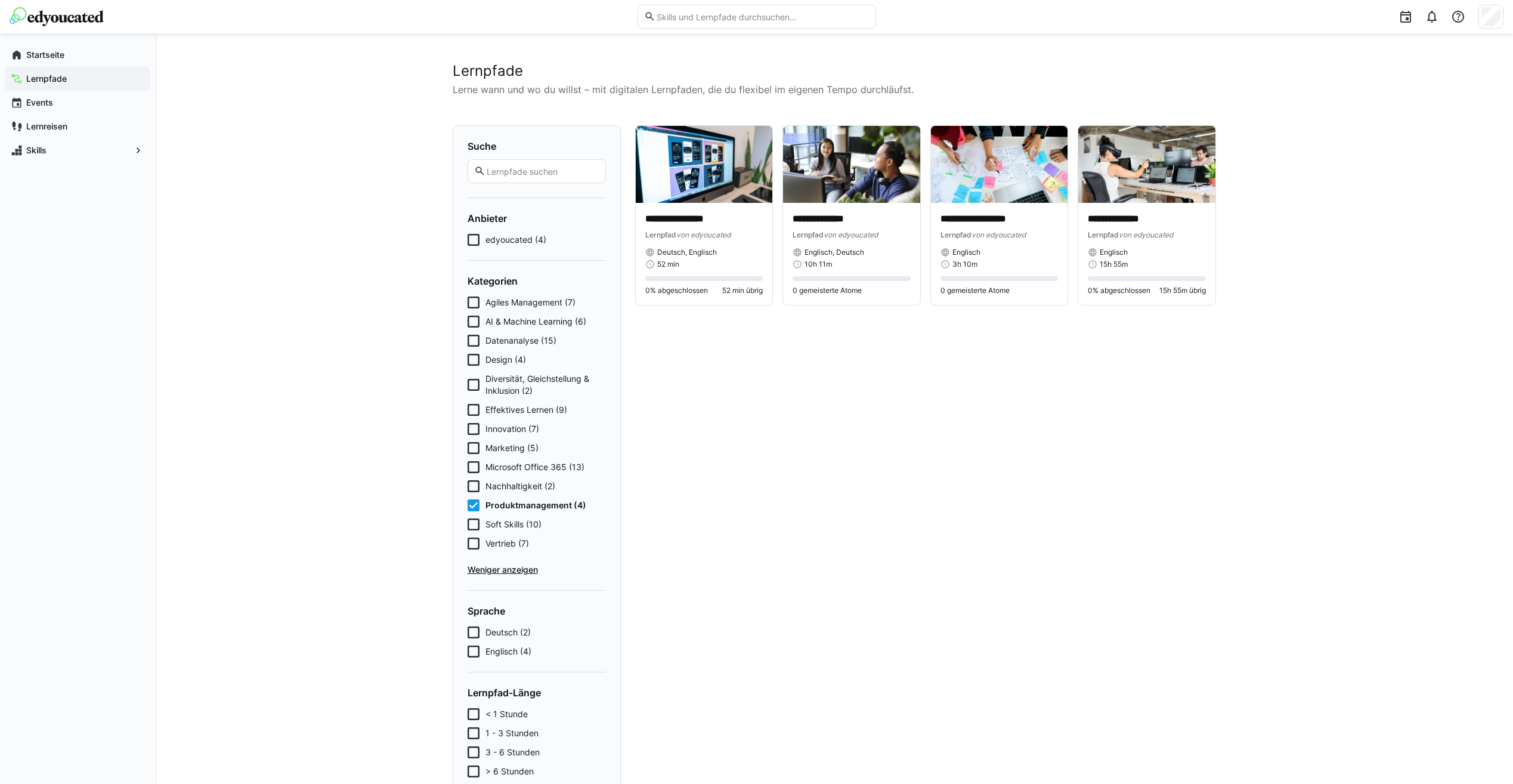
click at [523, 568] on span "Weniger anzeigen" at bounding box center [537, 570] width 138 height 12
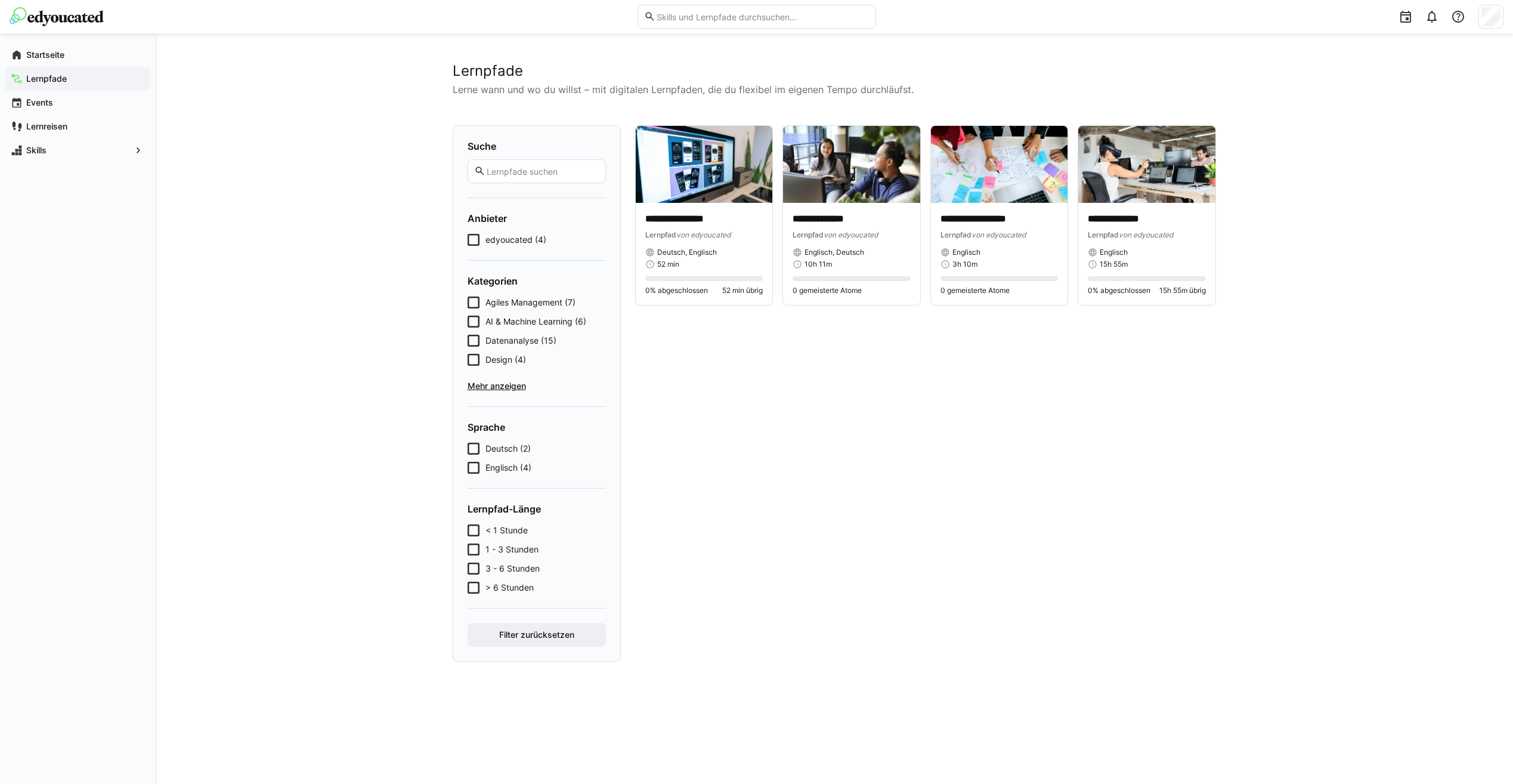
click at [558, 187] on form "Suche Anbieter edyoucated (4) Kategorien Agiles Management (7) AI & Machine Lea…" at bounding box center [537, 393] width 138 height 506
click at [561, 169] on input "text" at bounding box center [542, 171] width 113 height 11
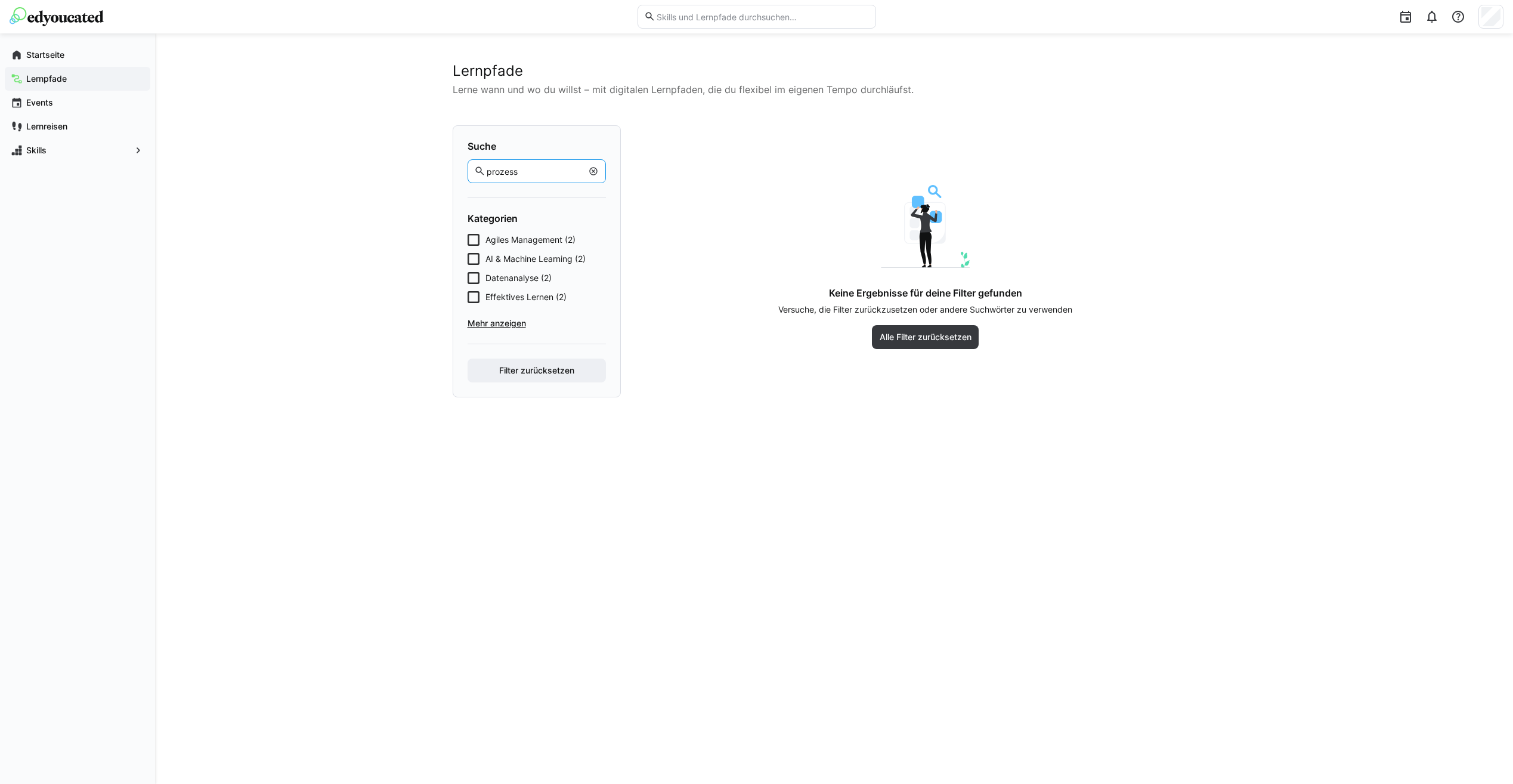
type input "prozess"
click at [468, 359] on button "Filter zurücksetzen" at bounding box center [537, 370] width 138 height 24
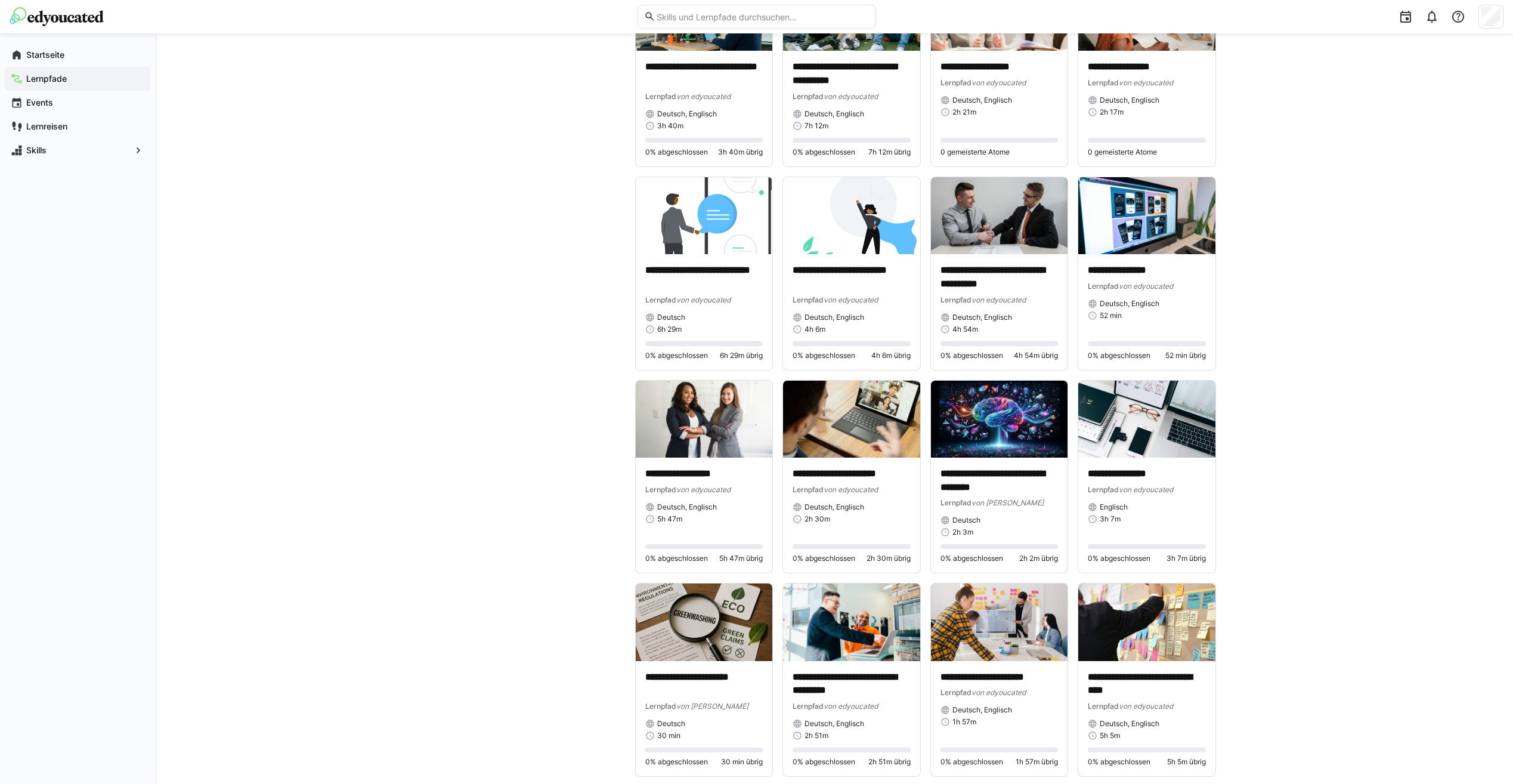
scroll to position [974, 0]
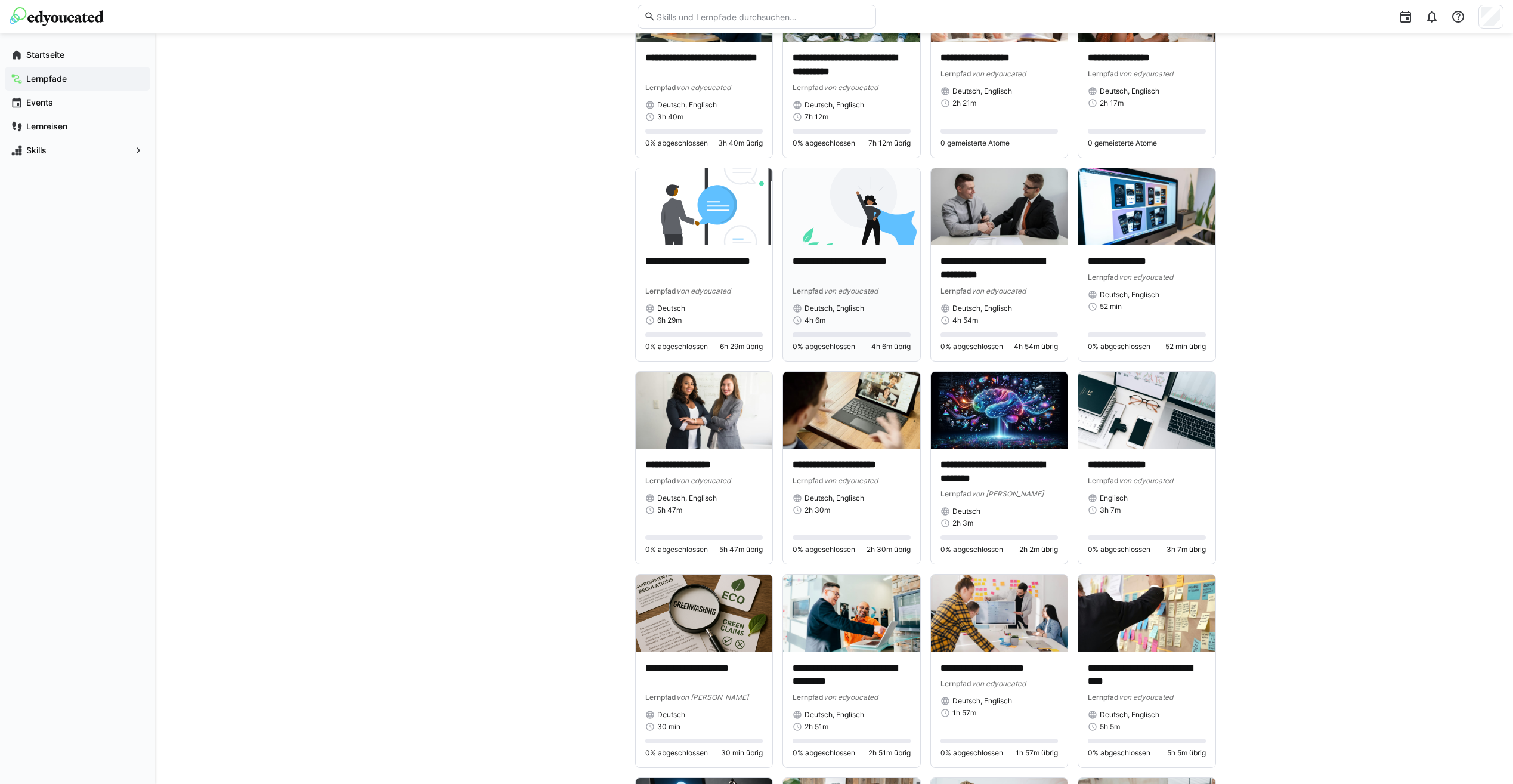
click at [884, 244] on img at bounding box center [852, 206] width 137 height 77
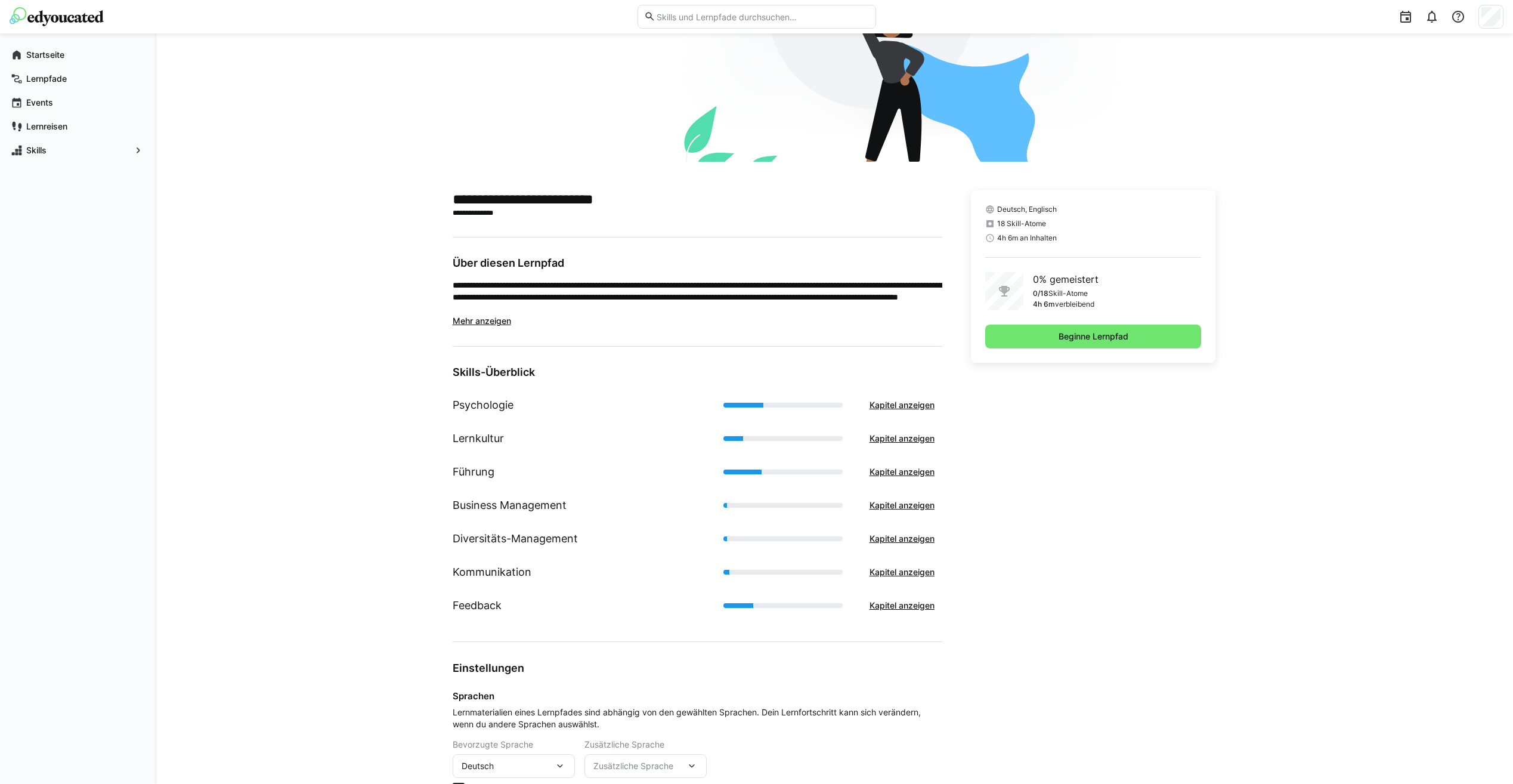
scroll to position [226, 0]
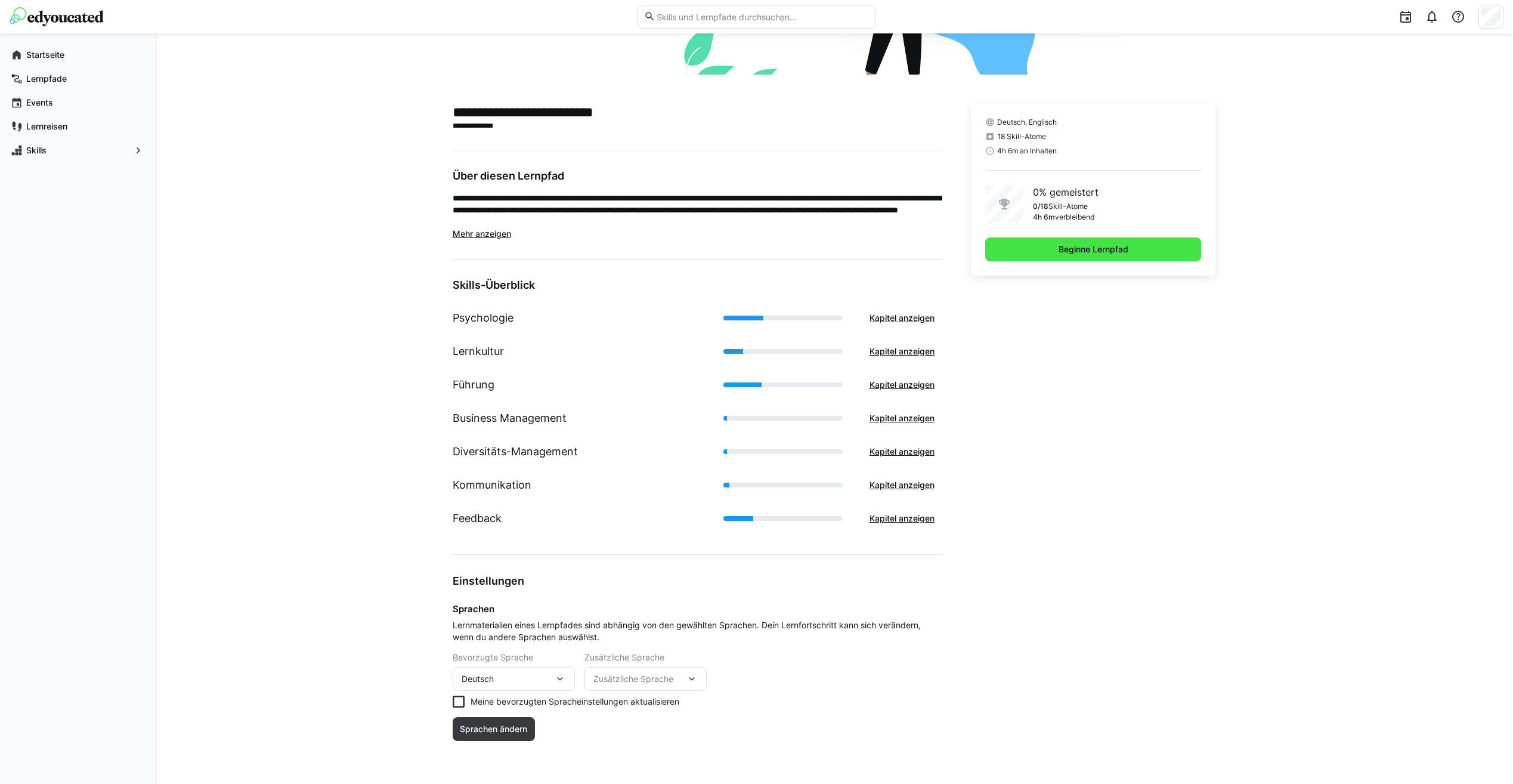
click at [1113, 249] on span "Beginne Lernpfad" at bounding box center [1094, 250] width 74 height 12
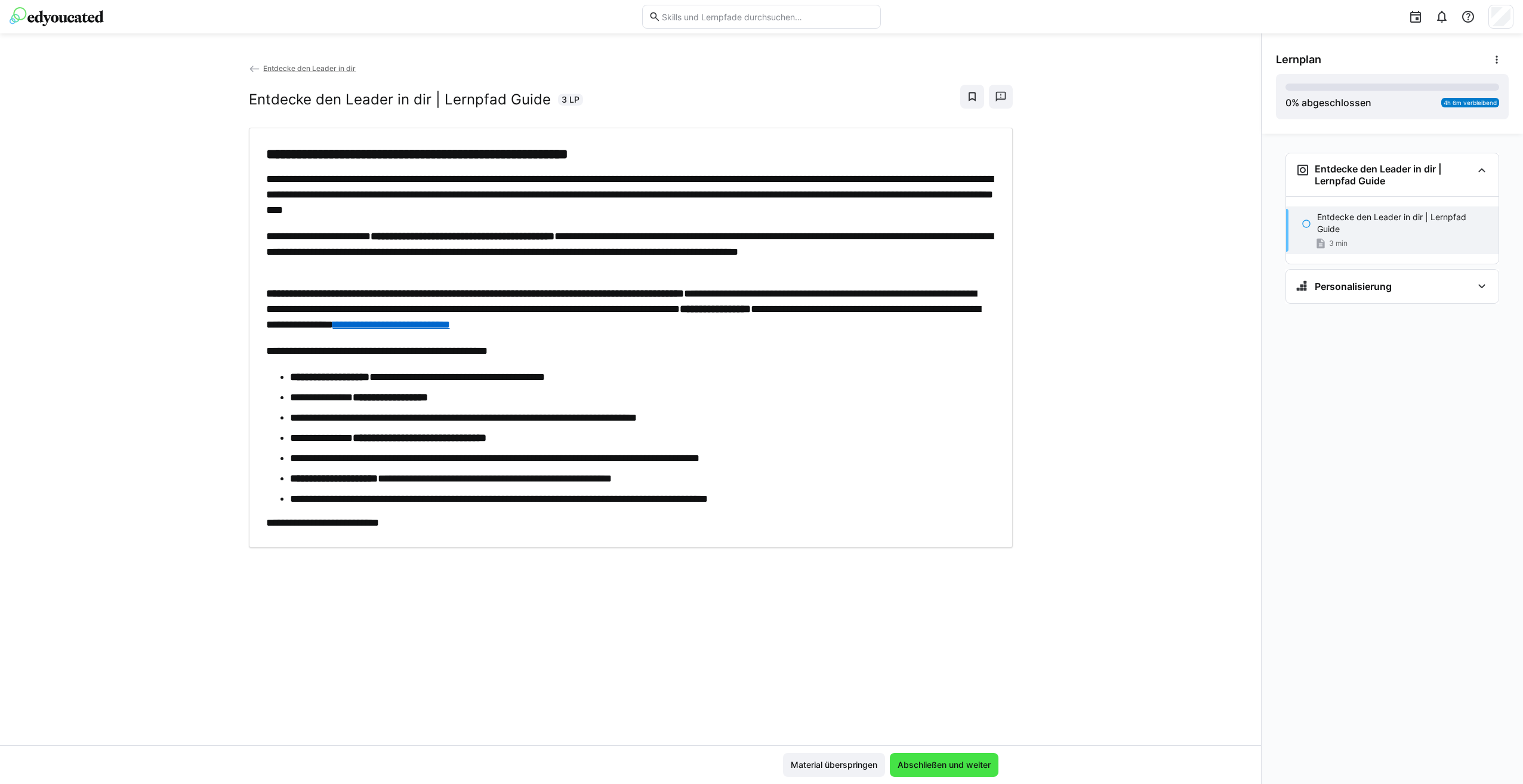
click at [963, 762] on span "Abschließen und weiter" at bounding box center [943, 765] width 96 height 12
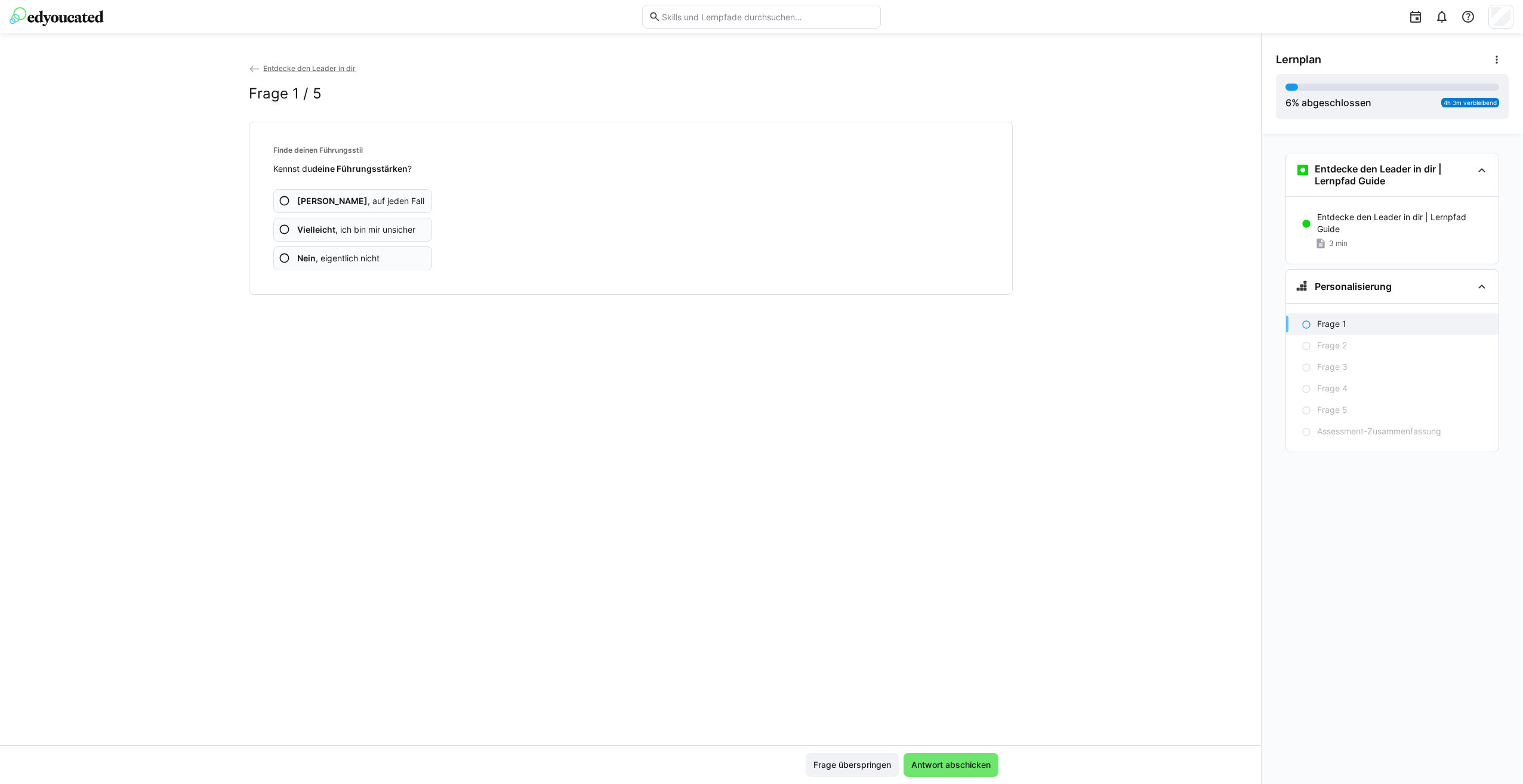
click at [286, 231] on eds-icon at bounding box center [284, 230] width 12 height 12
click at [368, 231] on span "Vielleicht , ich bin mir unsicher" at bounding box center [356, 230] width 118 height 12
click at [351, 262] on span "Nein , eigentlich nicht" at bounding box center [338, 258] width 82 height 12
click at [352, 229] on span "Vielleicht , ich bin mir unsicher" at bounding box center [356, 230] width 118 height 12
click at [338, 232] on span "Vielleicht , ich bin mir unsicher" at bounding box center [356, 230] width 118 height 12
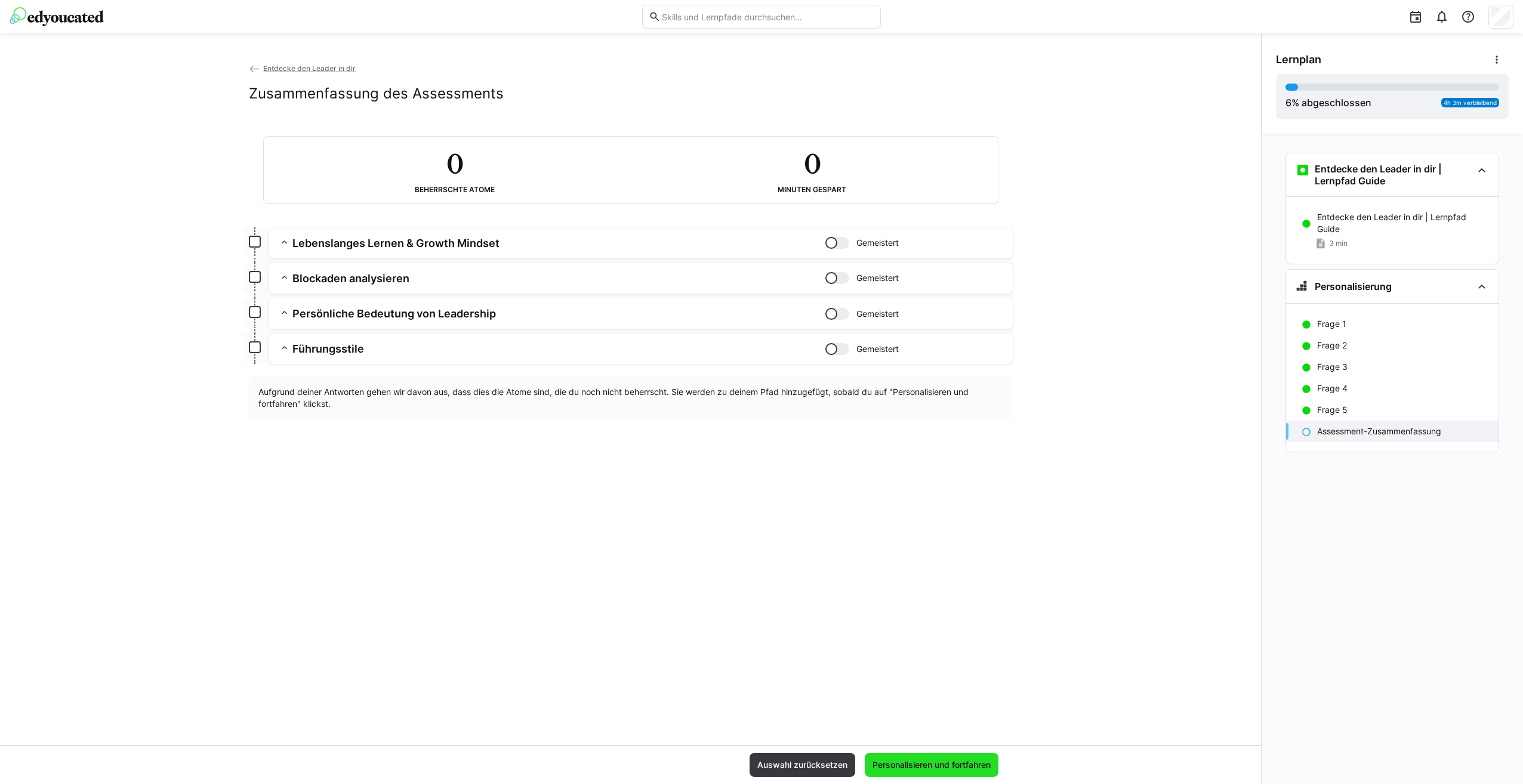
click at [966, 768] on span "Personalisieren und fortfahren" at bounding box center [931, 765] width 122 height 12
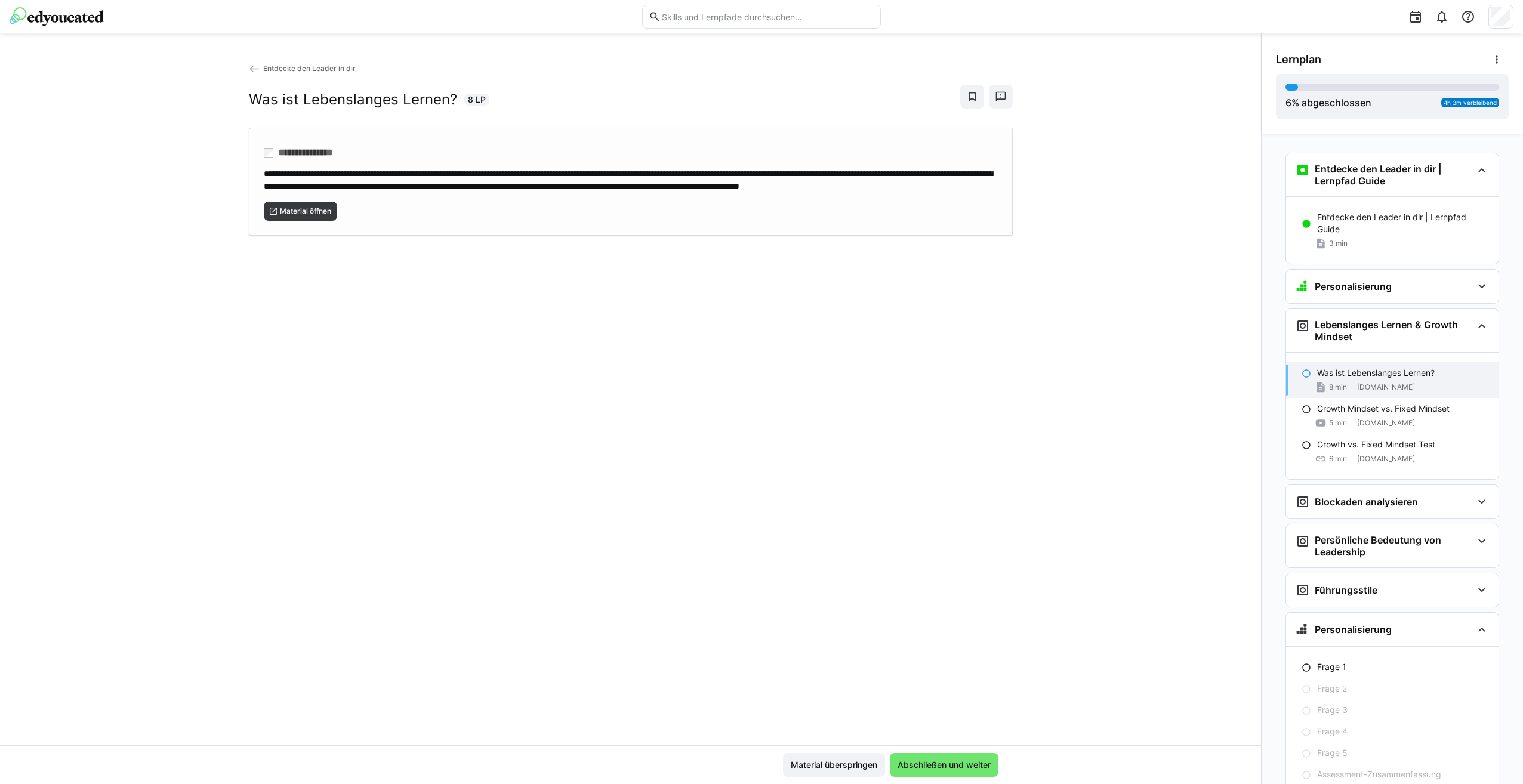
click at [437, 190] on span "**********" at bounding box center [627, 180] width 728 height 21
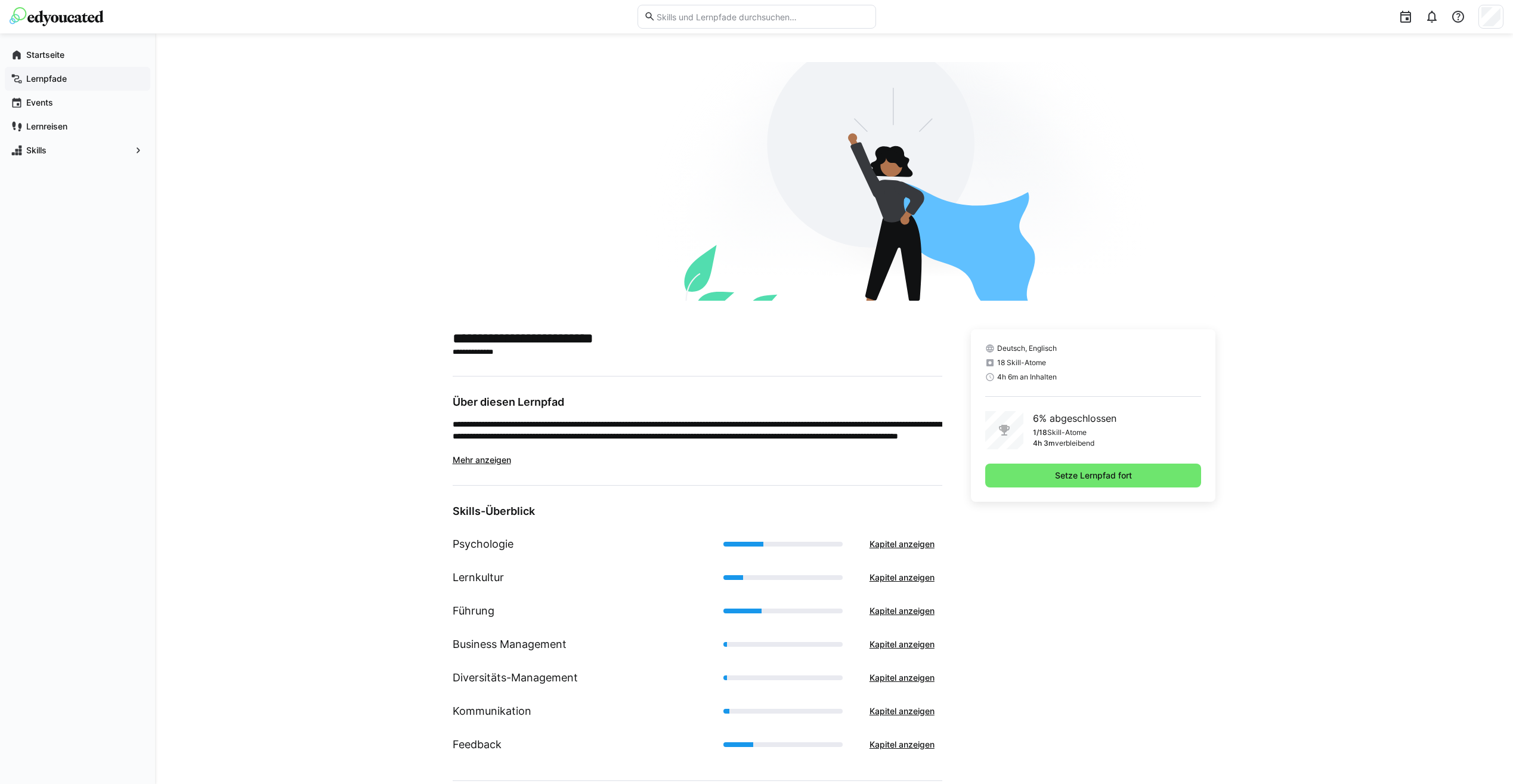
drag, startPoint x: 44, startPoint y: 56, endPoint x: 60, endPoint y: 89, distance: 36.7
click at [0, 0] on app-navigation-label "Startseite" at bounding box center [0, 0] width 0 height 0
